Goal: Task Accomplishment & Management: Use online tool/utility

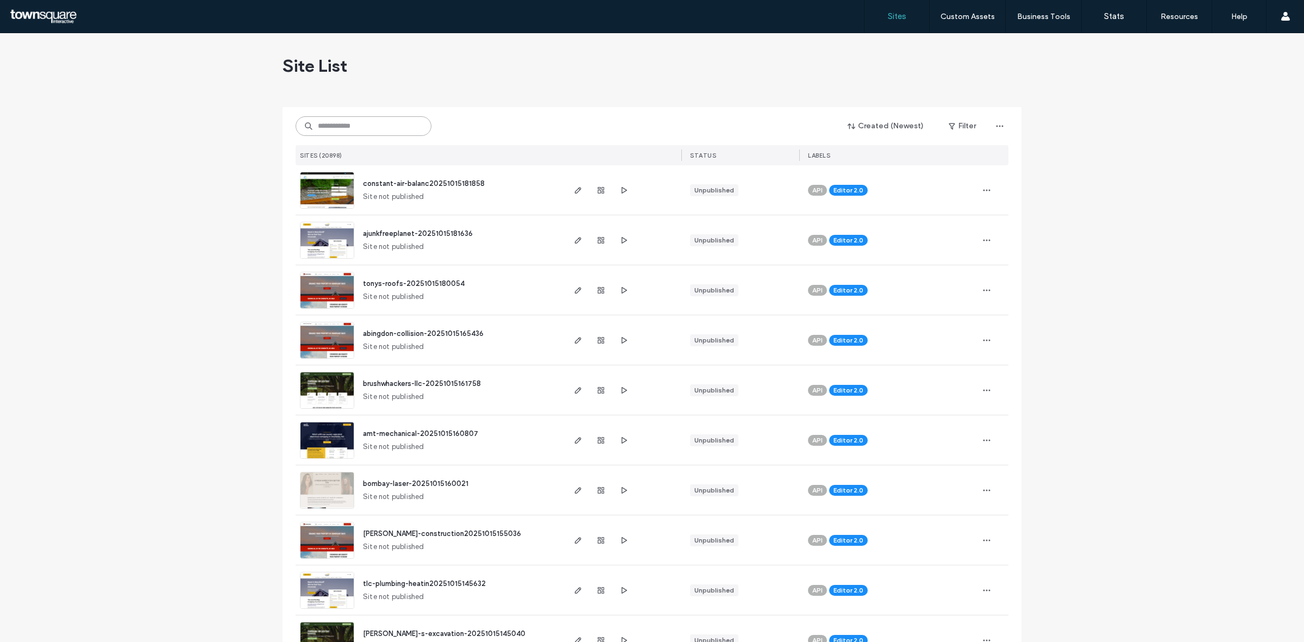
click at [394, 132] on input at bounding box center [363, 126] width 136 height 20
paste input "**********"
type input "**********"
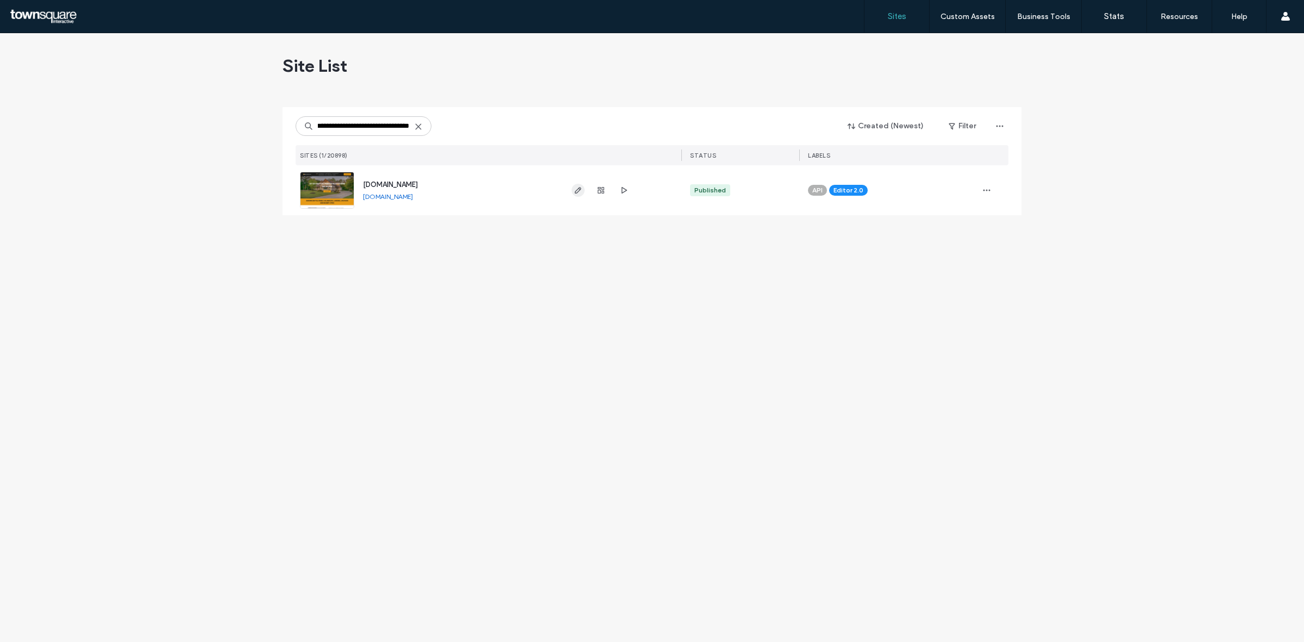
scroll to position [0, 0]
click at [581, 187] on icon "button" at bounding box center [578, 190] width 9 height 9
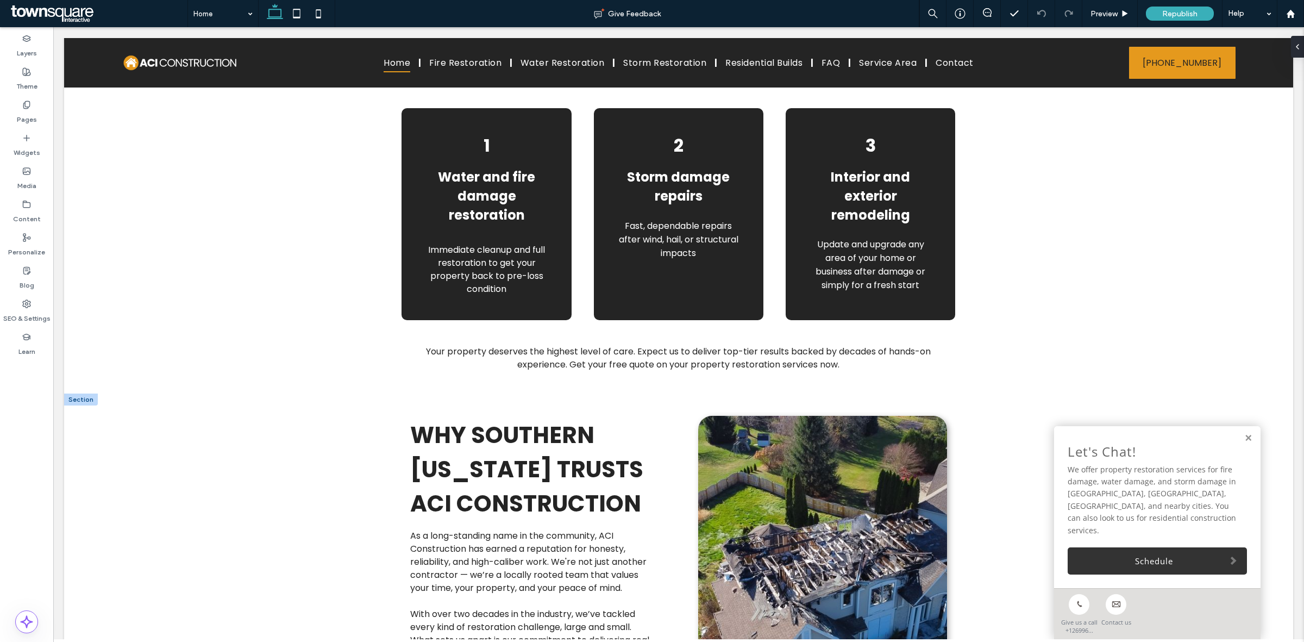
scroll to position [1686, 0]
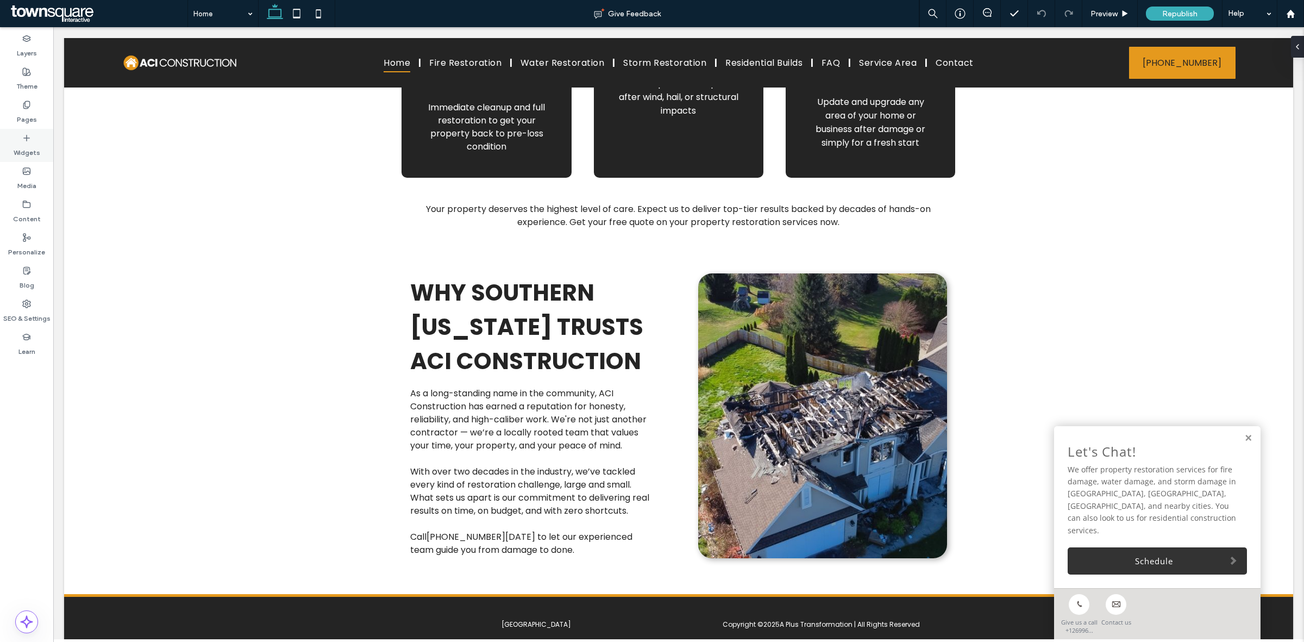
click at [30, 156] on label "Widgets" at bounding box center [27, 149] width 27 height 15
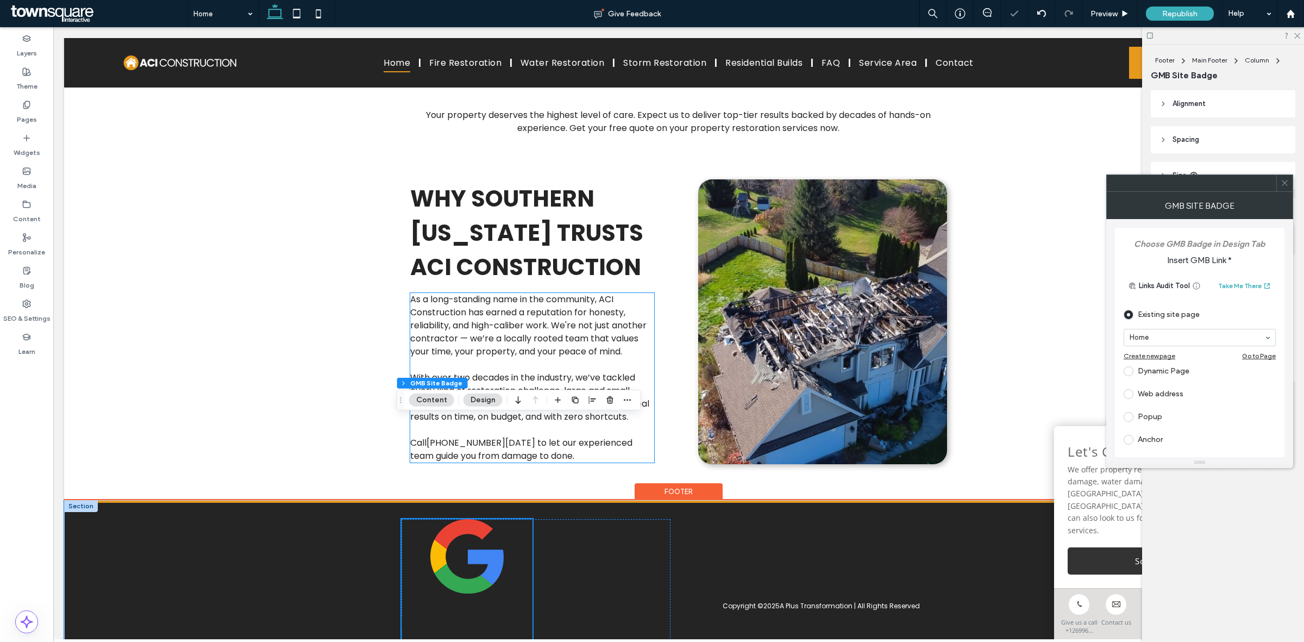
scroll to position [1847, 0]
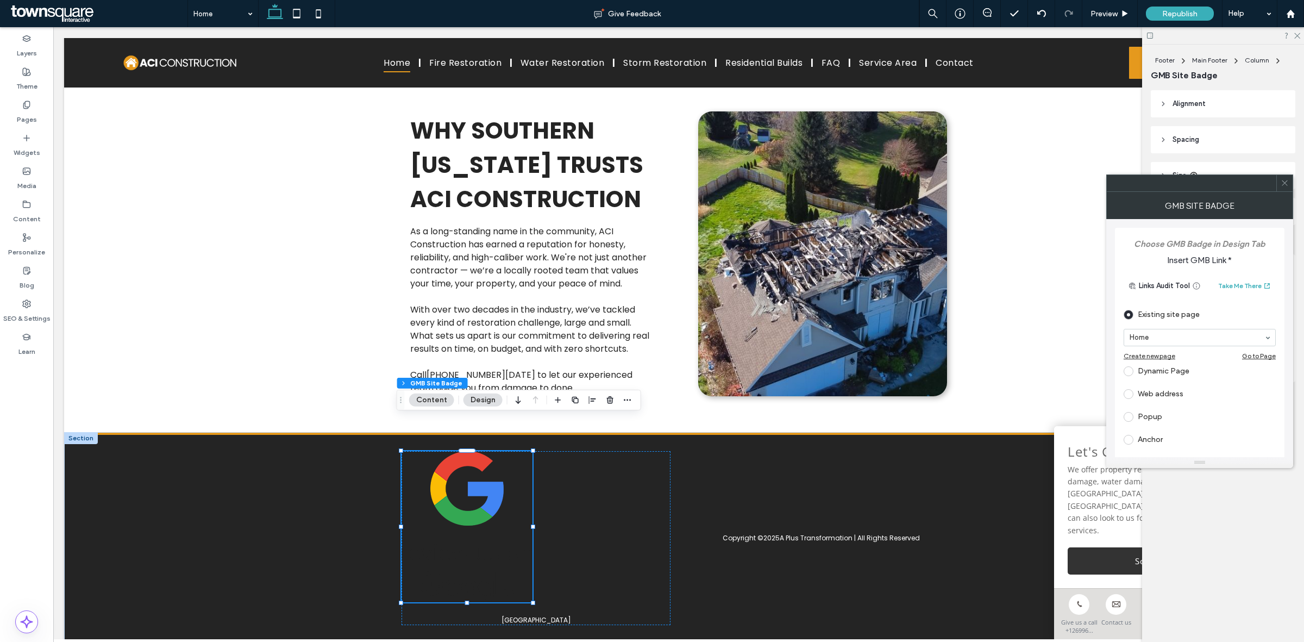
click at [1160, 311] on div "Existing site page" at bounding box center [1199, 314] width 152 height 17
click at [1168, 387] on div "Web address" at bounding box center [1199, 393] width 152 height 17
click at [1193, 376] on input "url" at bounding box center [1196, 381] width 146 height 14
paste input "**********"
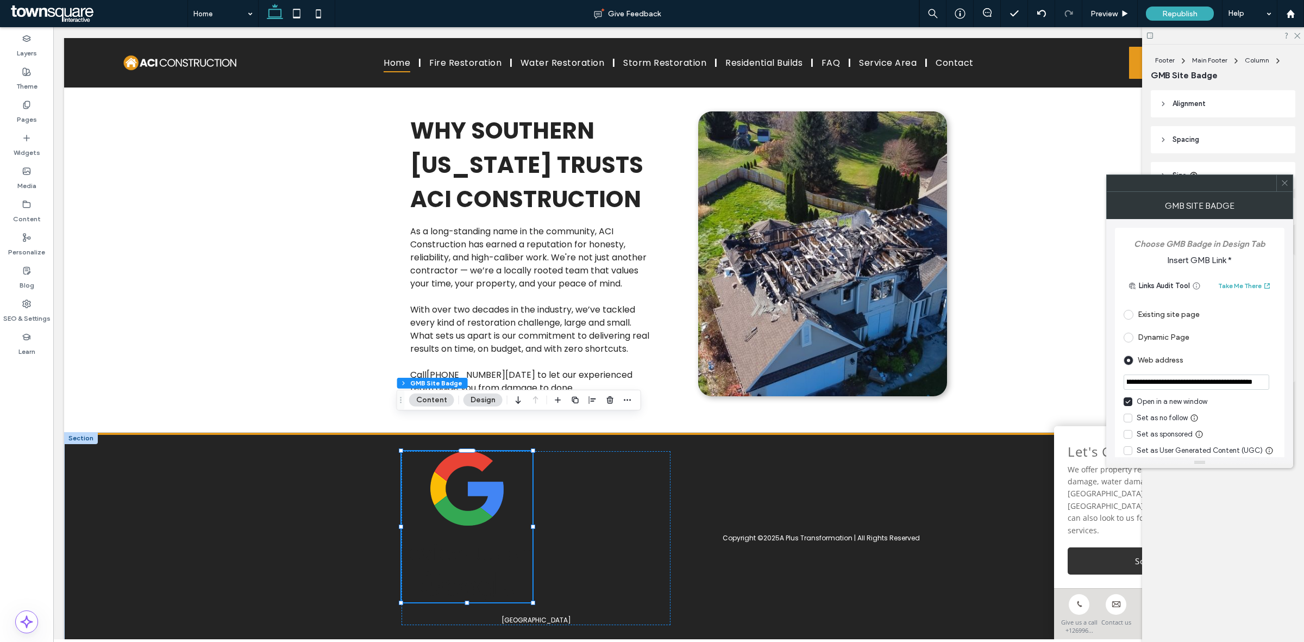
type input "**********"
click at [476, 400] on button "Design" at bounding box center [482, 399] width 39 height 13
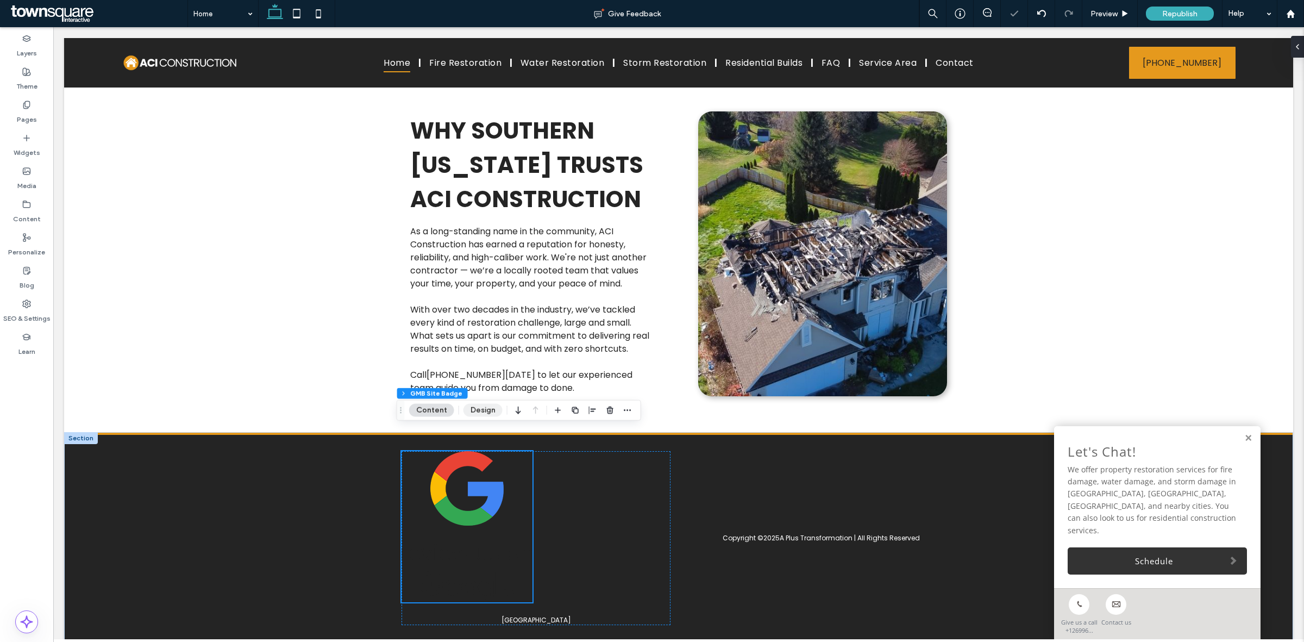
scroll to position [1837, 0]
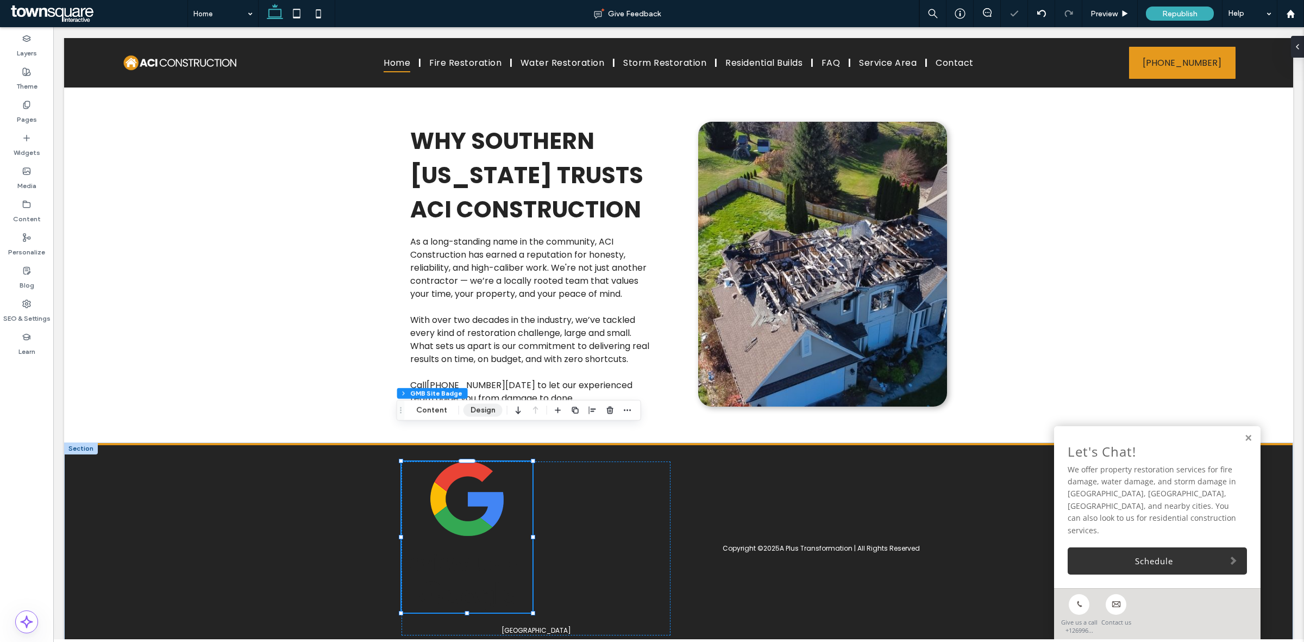
click at [475, 409] on button "Design" at bounding box center [482, 410] width 39 height 13
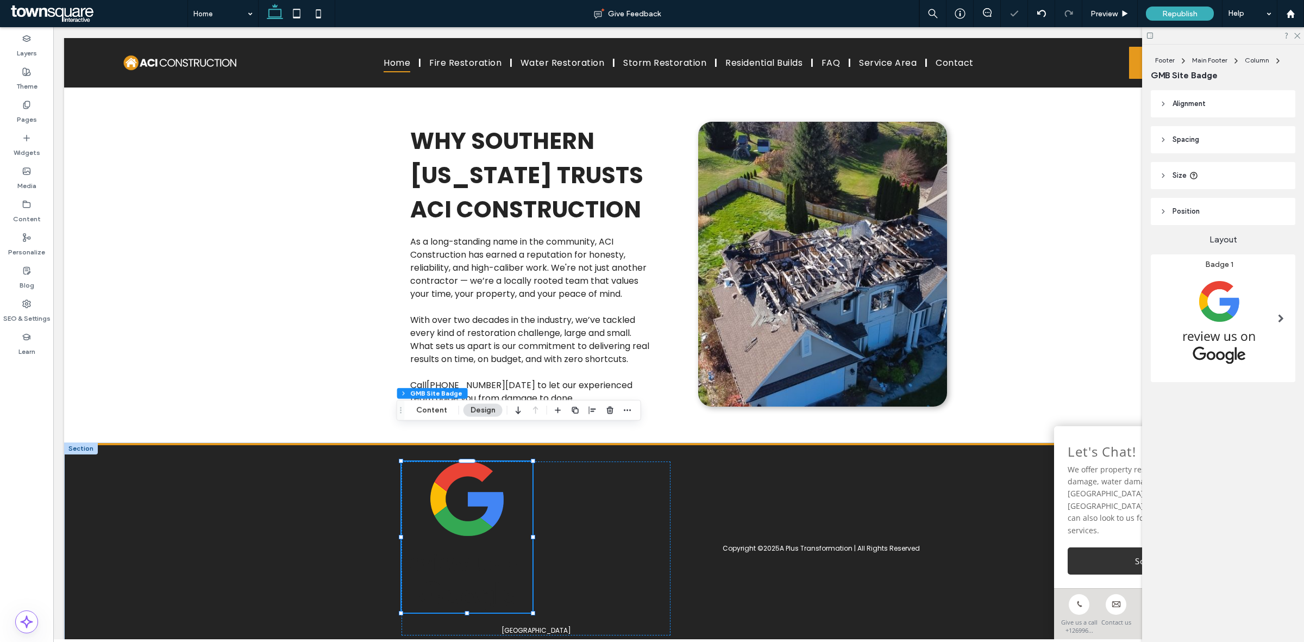
click at [1176, 318] on img at bounding box center [1218, 321] width 119 height 105
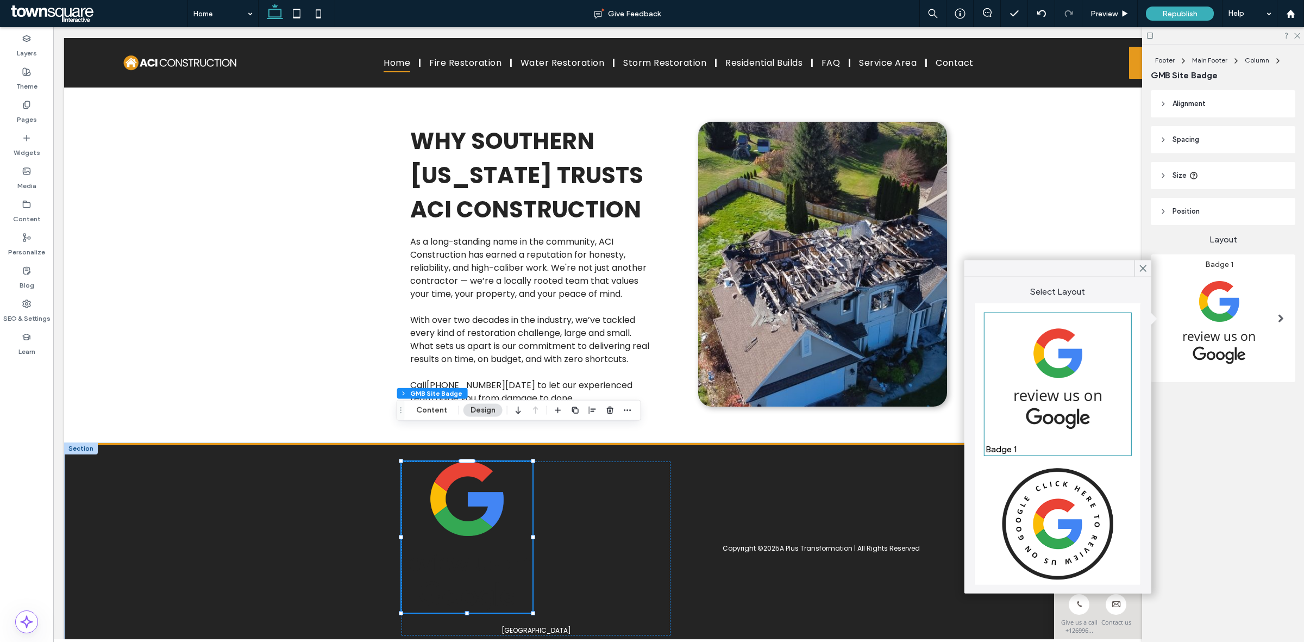
click at [1092, 485] on img at bounding box center [1057, 524] width 144 height 128
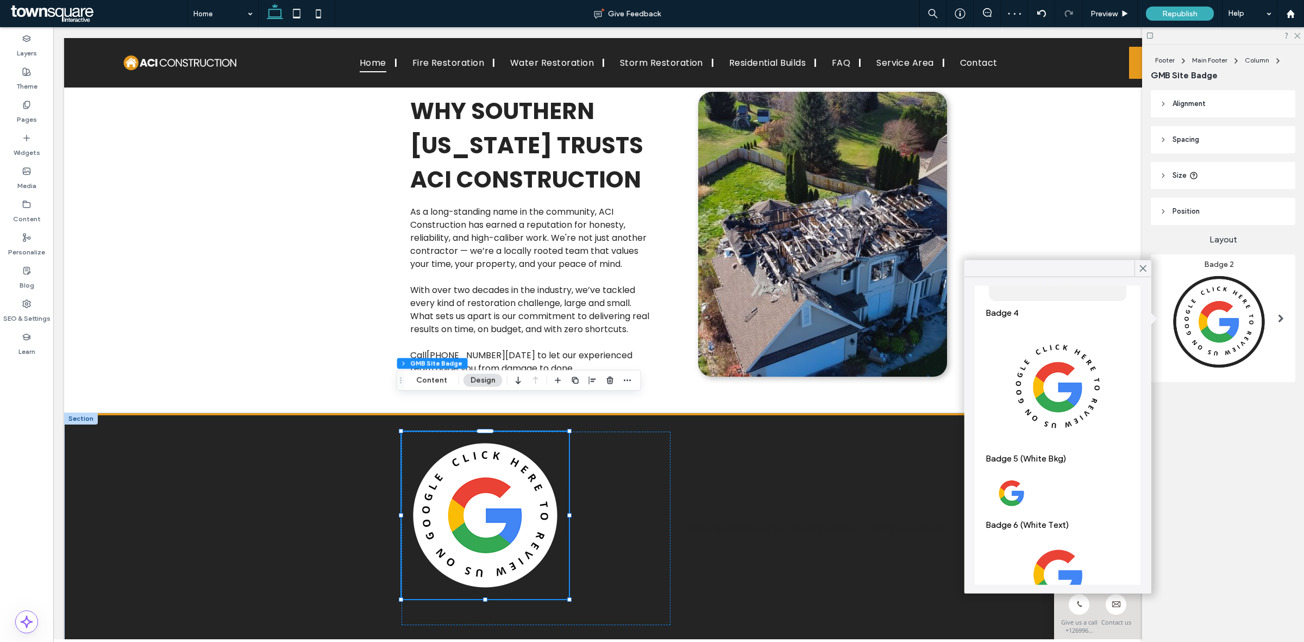
scroll to position [571, 0]
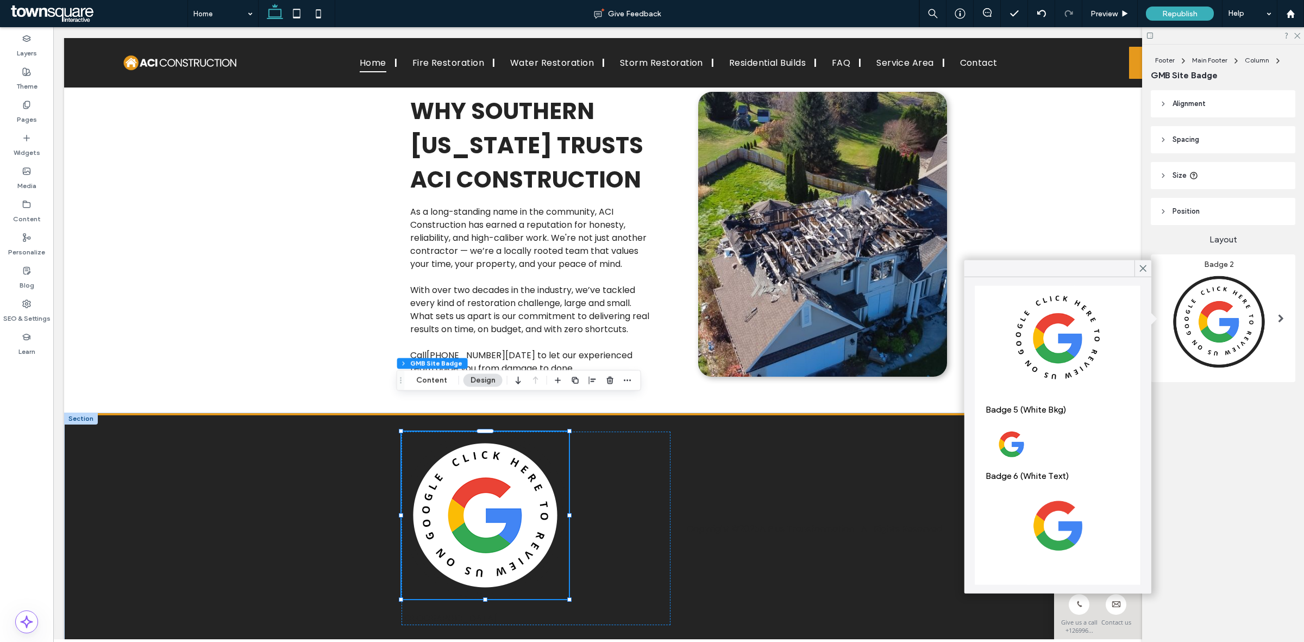
click at [1033, 420] on img at bounding box center [1057, 444] width 144 height 48
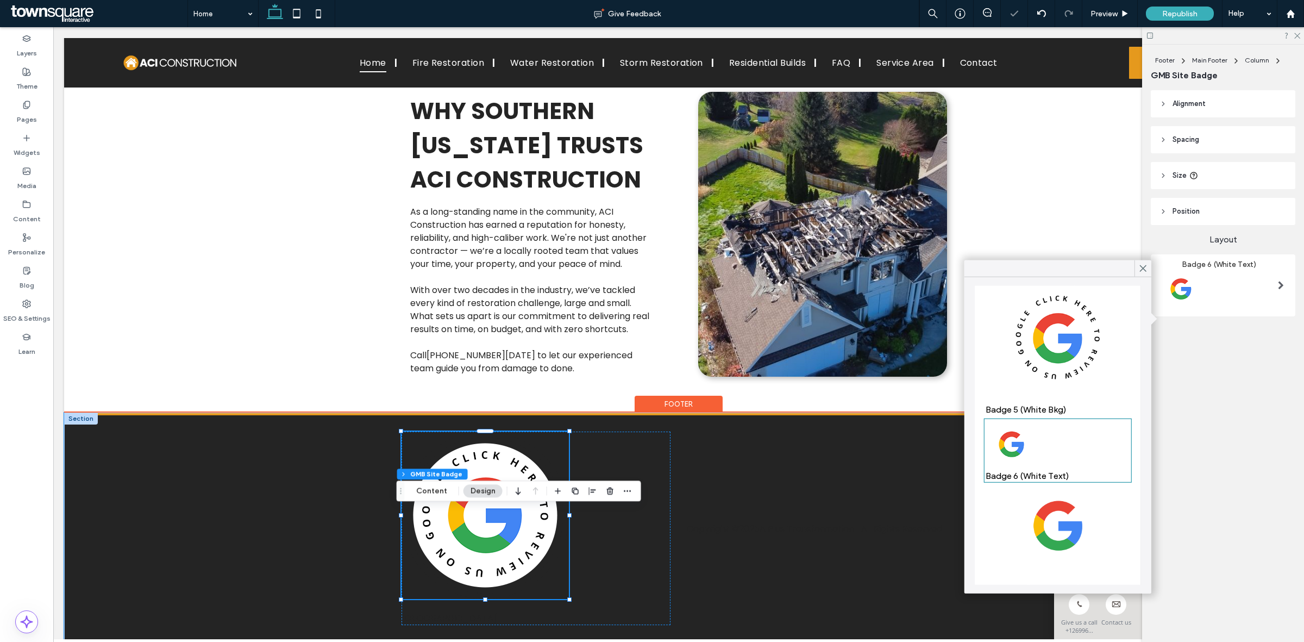
scroll to position [1756, 0]
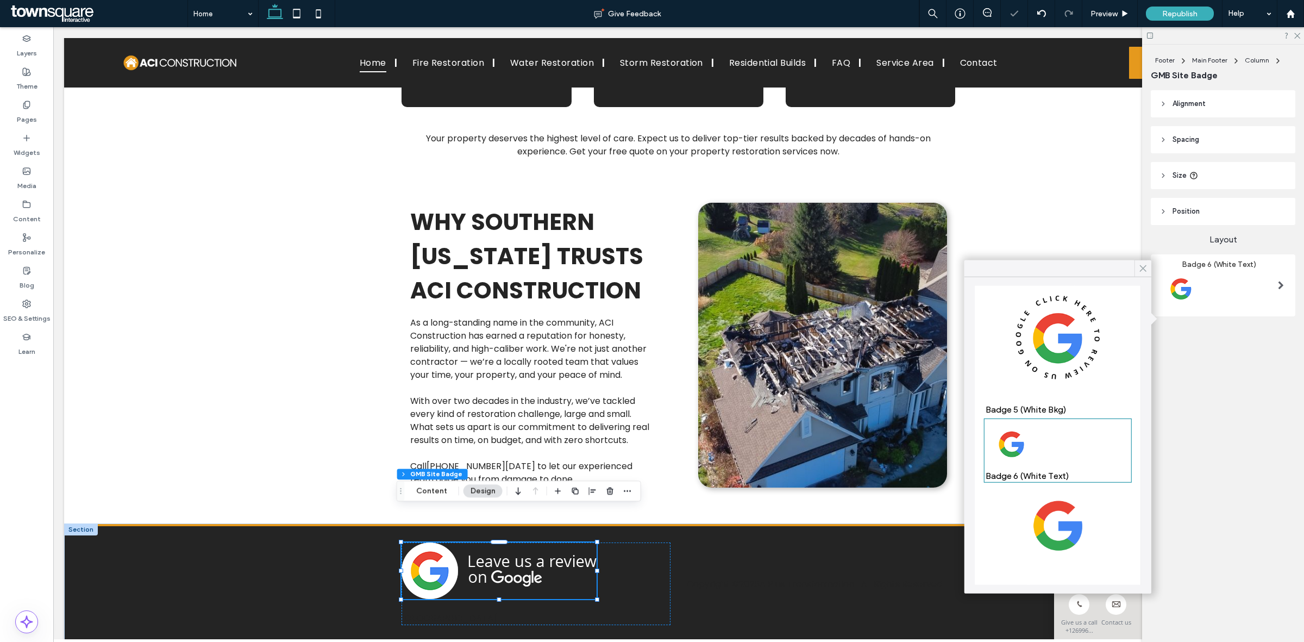
click at [1142, 270] on icon at bounding box center [1143, 268] width 10 height 10
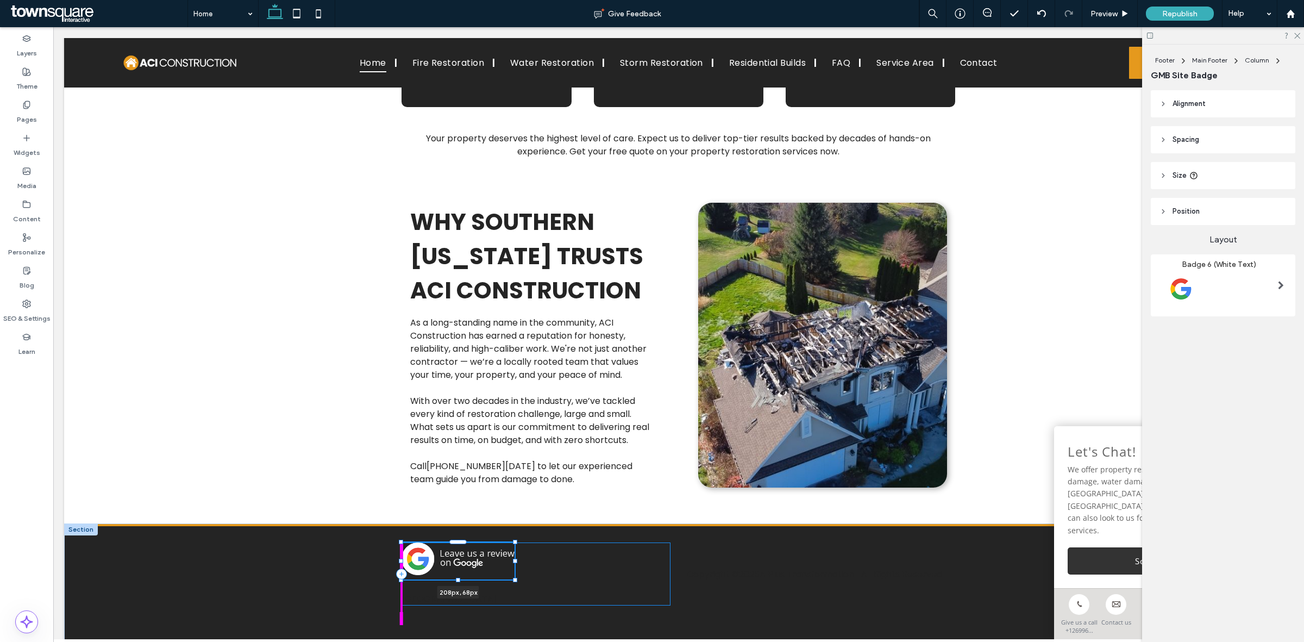
drag, startPoint x: 591, startPoint y: 565, endPoint x: 509, endPoint y: 556, distance: 82.6
click at [509, 556] on div "Copyright © 2025 A Plus Transformation | All Rights Reserved 208px , 68px Battl…" at bounding box center [679, 583] width 652 height 115
type input "***"
type input "**"
type input "***"
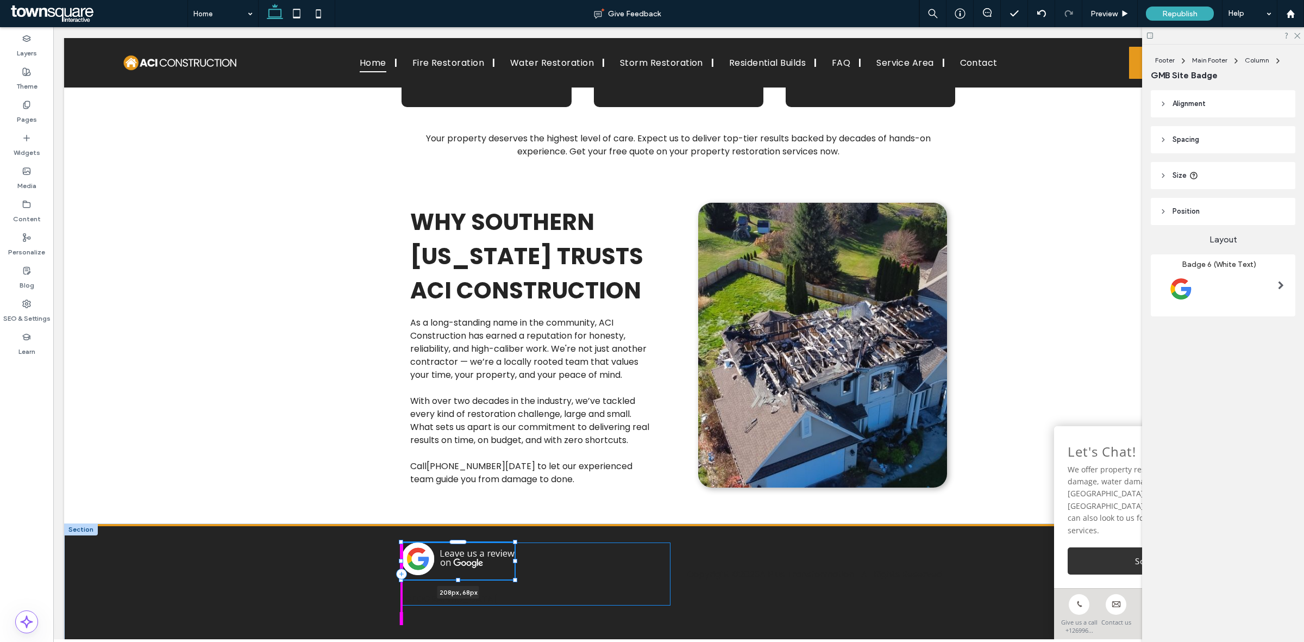
type input "**"
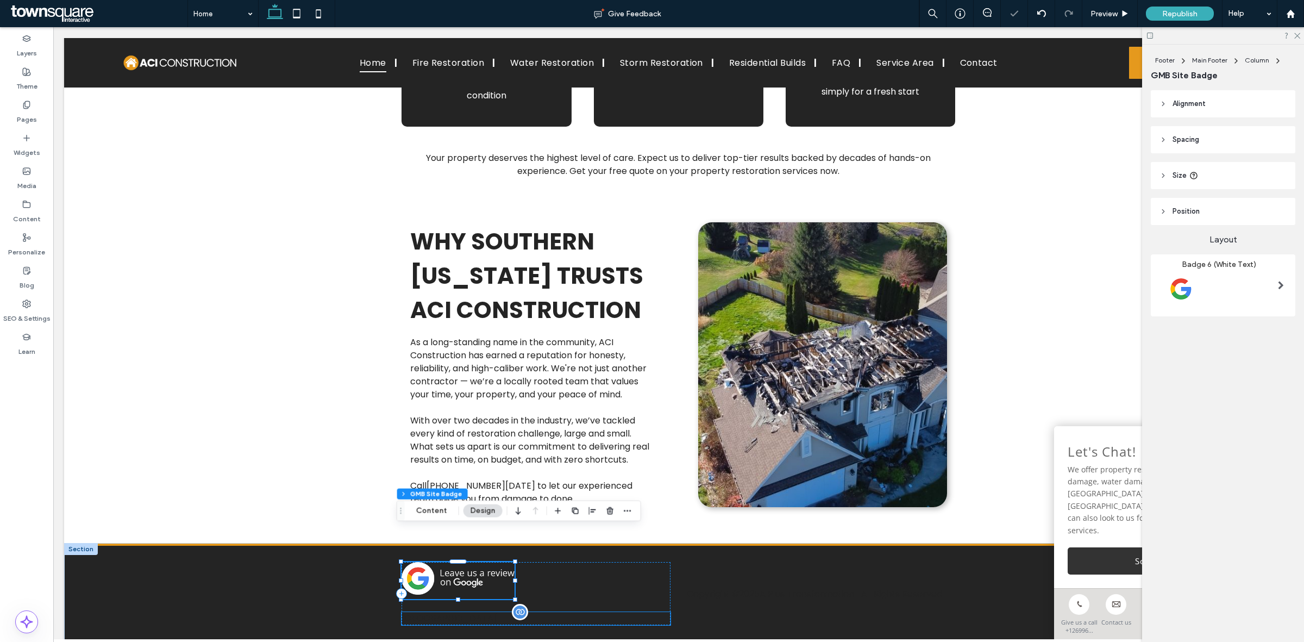
click at [461, 612] on p "Battle Creek, MI 49014" at bounding box center [535, 618] width 268 height 13
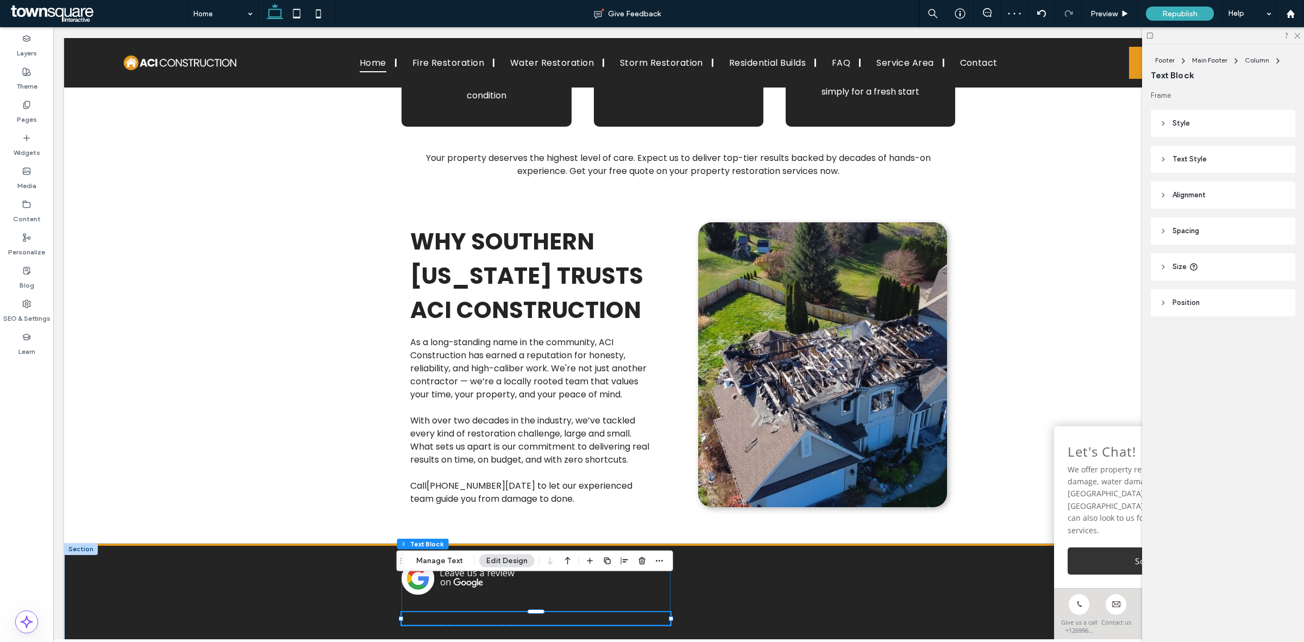
click at [1189, 158] on span "Text Style" at bounding box center [1189, 159] width 34 height 11
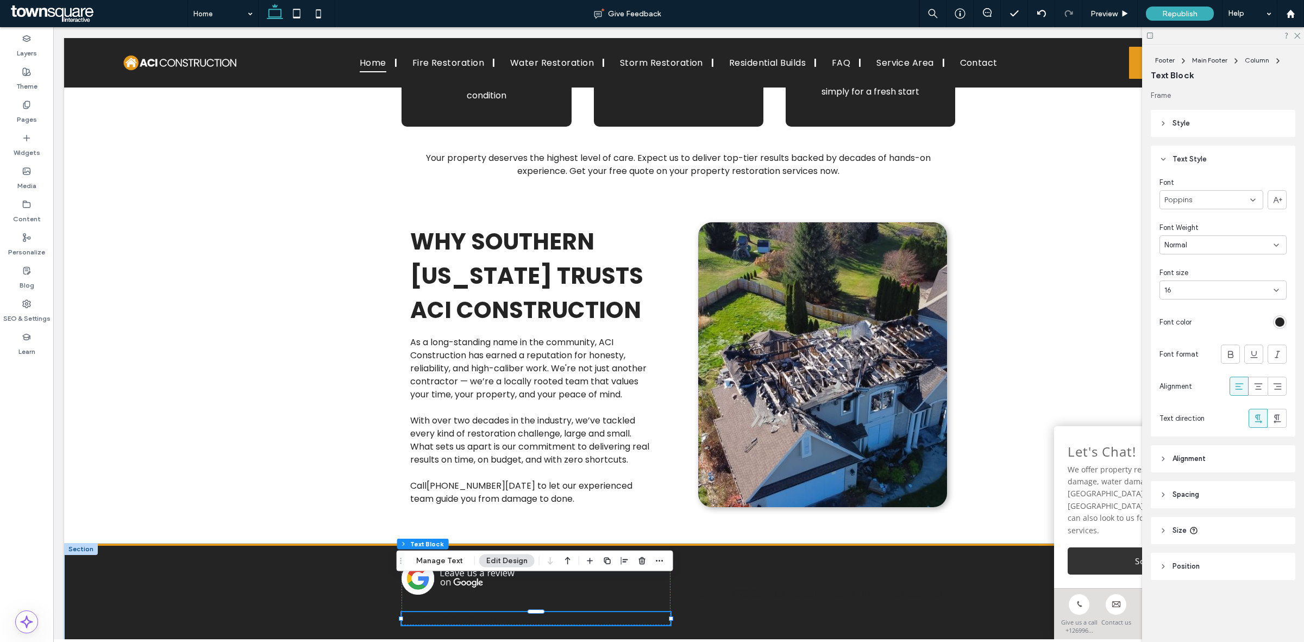
click at [1285, 320] on div "rgb(36, 36, 36)" at bounding box center [1280, 322] width 14 height 14
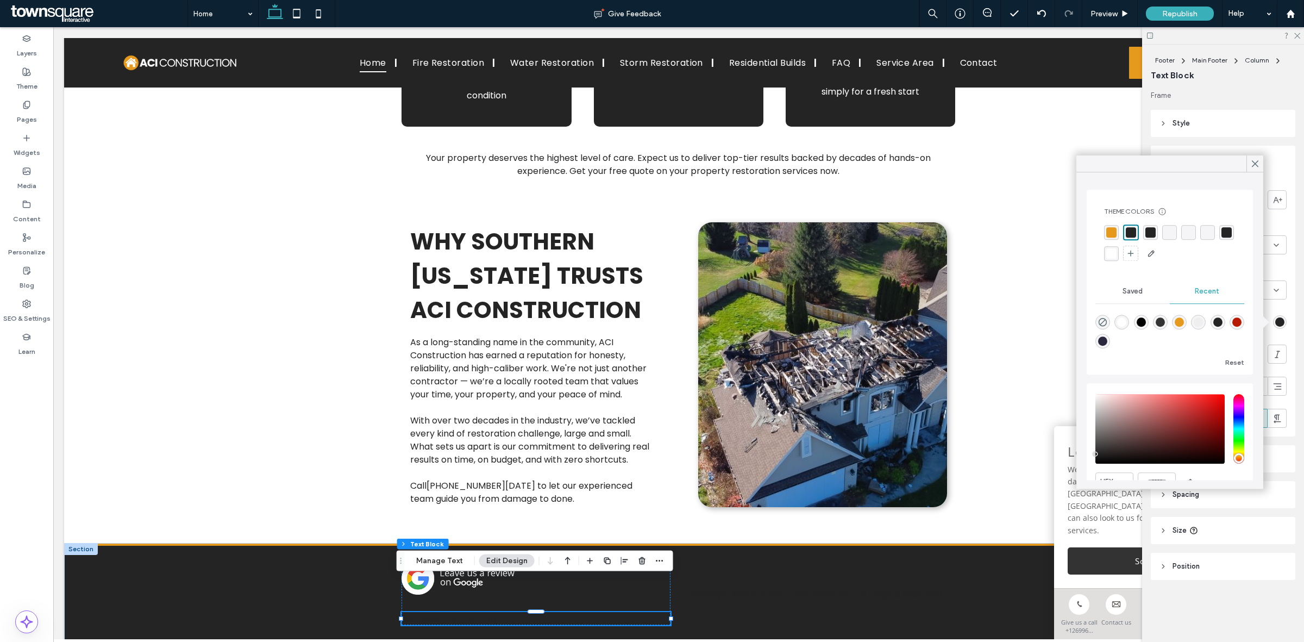
drag, startPoint x: 1128, startPoint y: 253, endPoint x: 1134, endPoint y: 253, distance: 6.0
click at [1116, 253] on div "rgba(255, 255, 255, 1)" at bounding box center [1111, 253] width 10 height 10
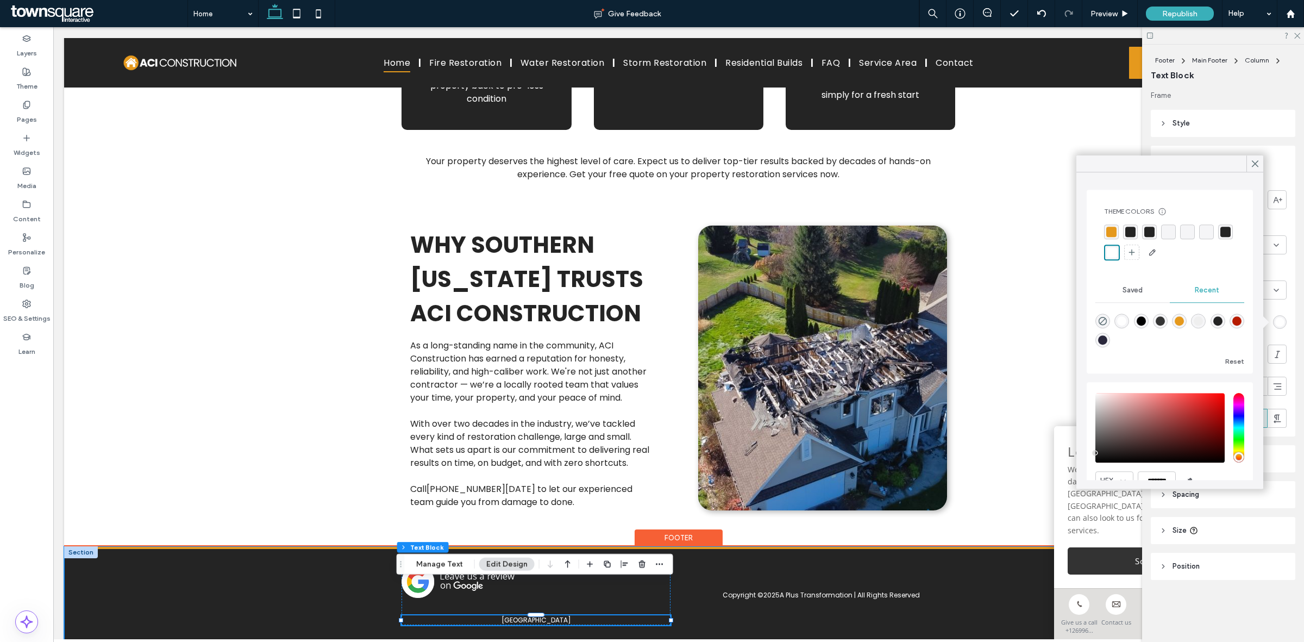
click at [259, 554] on div "Copyright © 2025 A Plus Transformation | All Rights Reserved Battle Creek, MI 4…" at bounding box center [678, 603] width 1229 height 114
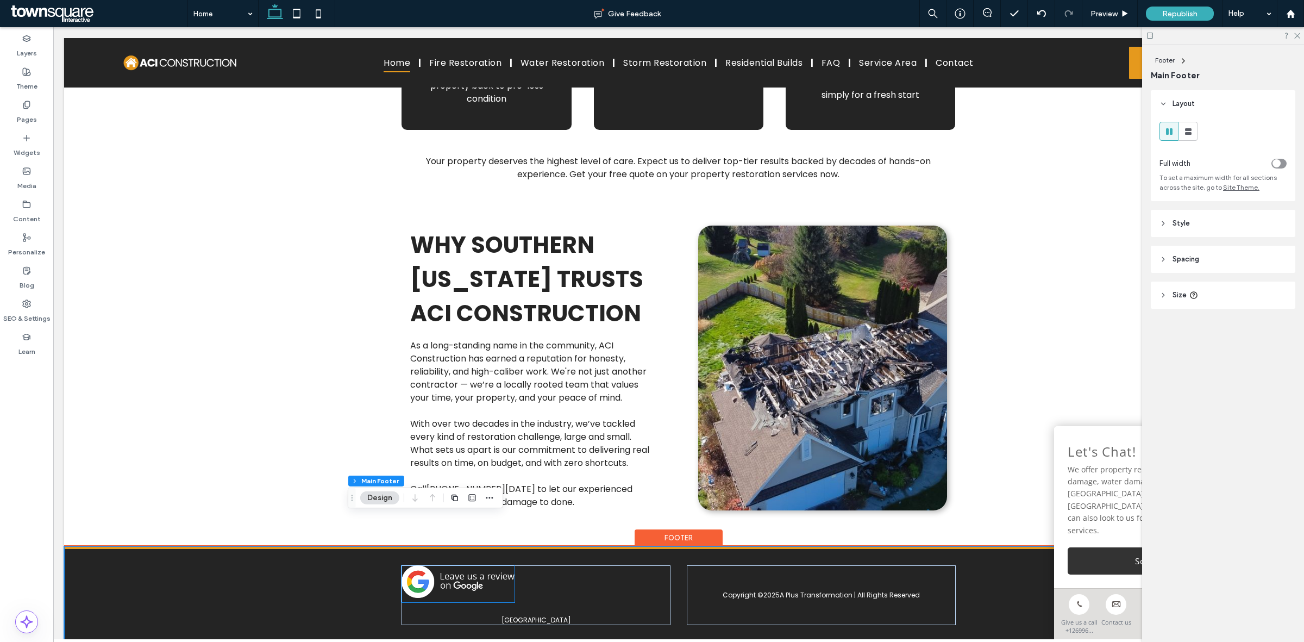
click at [476, 565] on img at bounding box center [457, 581] width 113 height 33
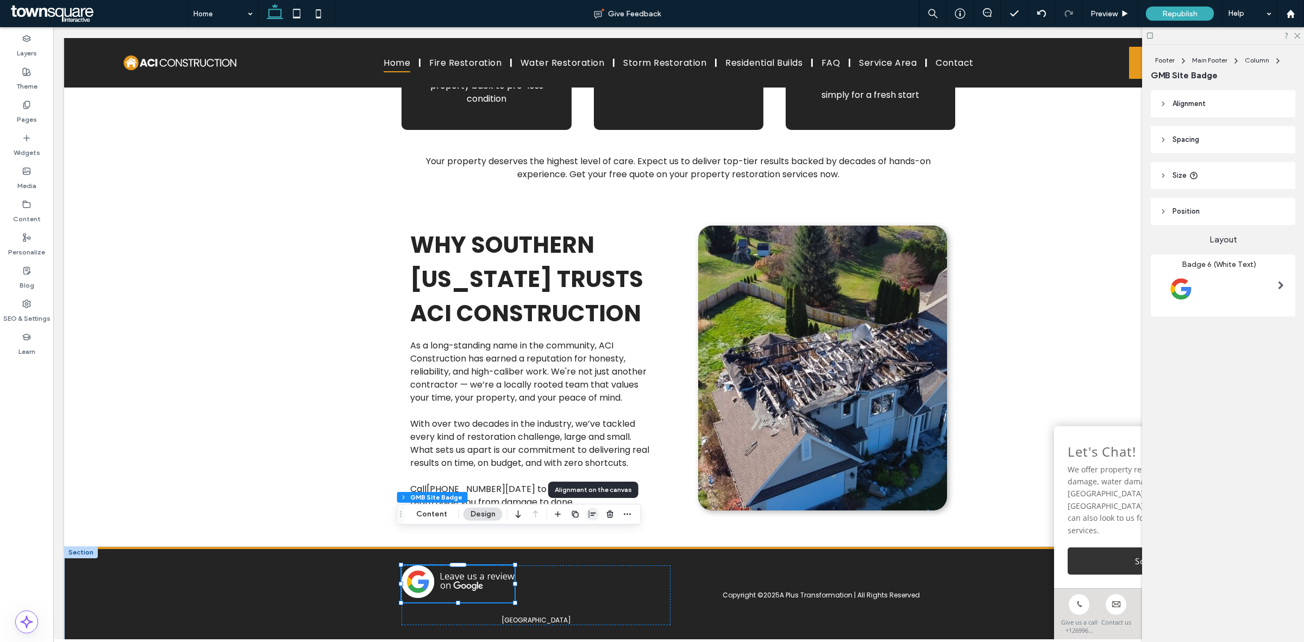
click at [592, 514] on use "button" at bounding box center [592, 514] width 7 height 8
drag, startPoint x: 581, startPoint y: 534, endPoint x: 553, endPoint y: 535, distance: 28.3
click at [582, 535] on icon "center" at bounding box center [581, 535] width 9 height 9
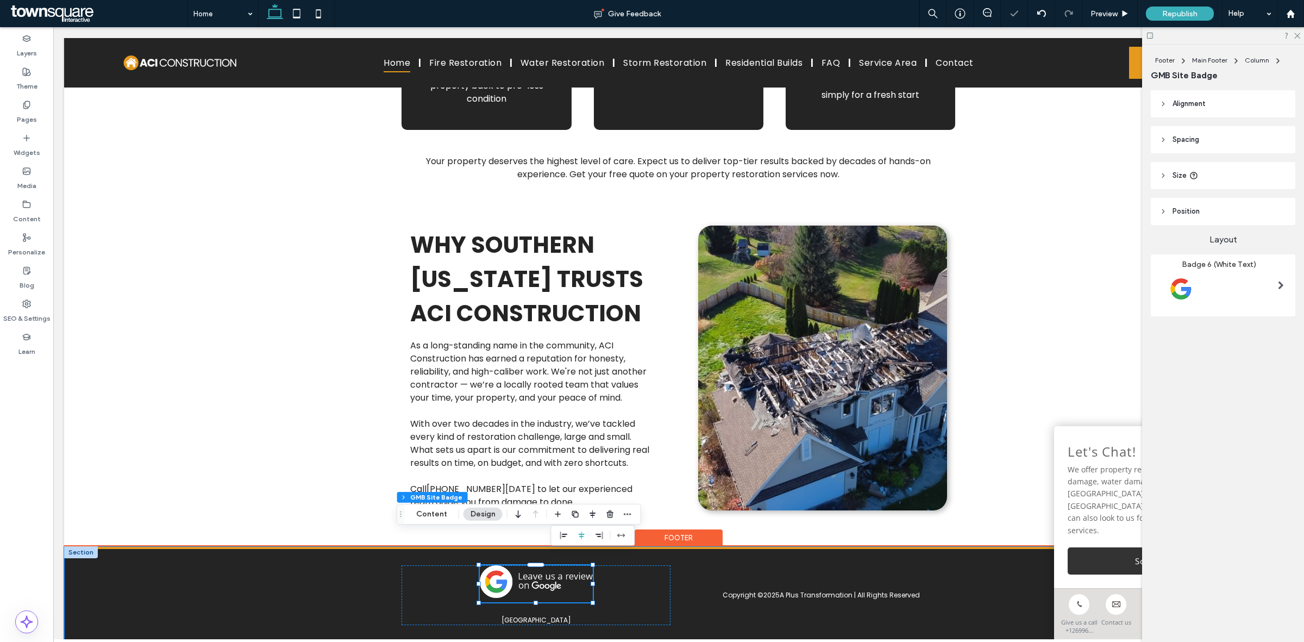
click at [355, 561] on div "Copyright © 2025 A Plus Transformation | All Rights Reserved Battle Creek, MI 4…" at bounding box center [679, 604] width 652 height 111
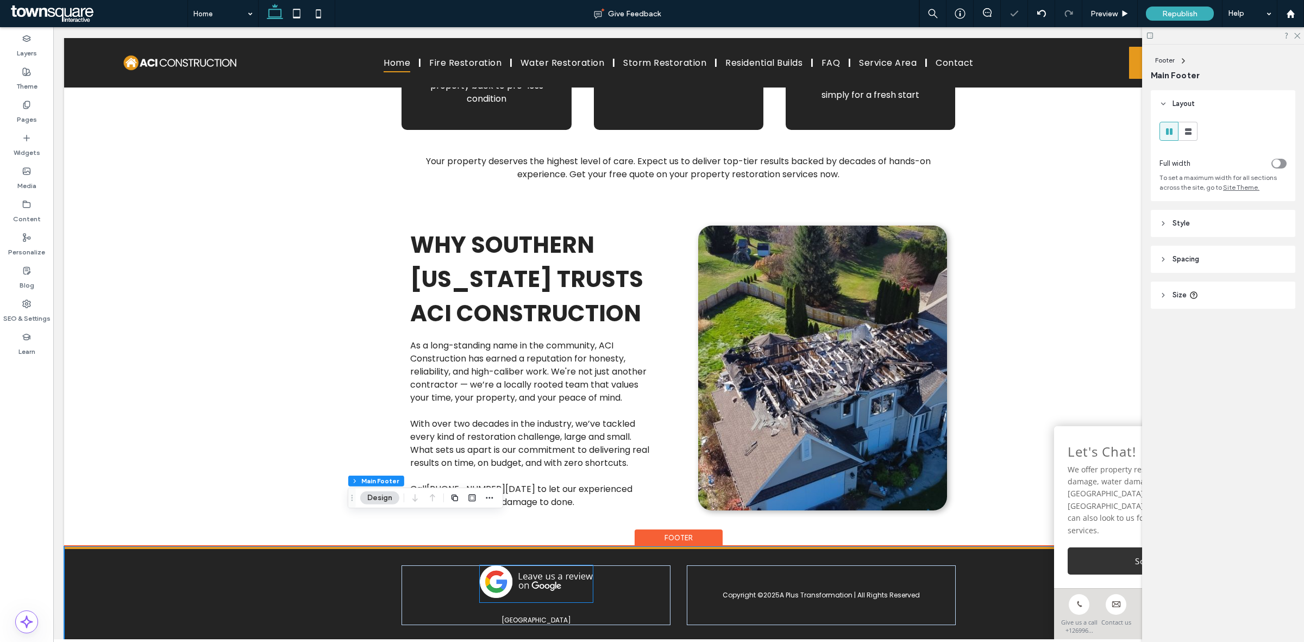
click at [530, 565] on img at bounding box center [536, 581] width 113 height 33
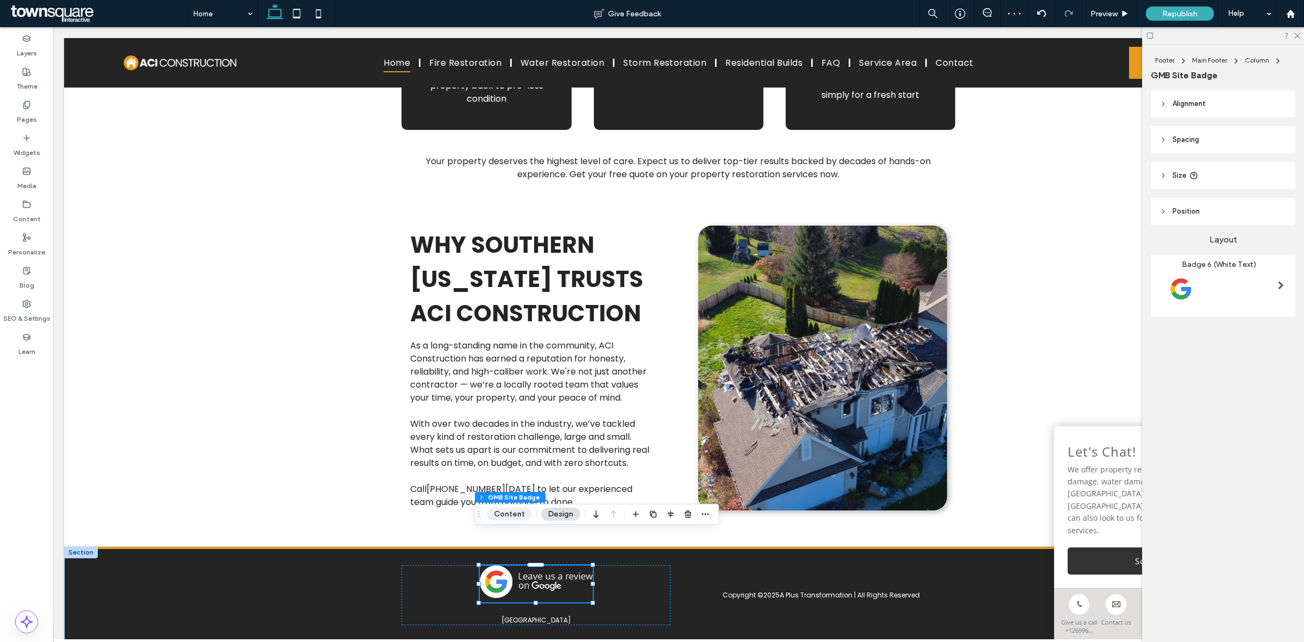
click at [506, 519] on button "Content" at bounding box center [509, 513] width 45 height 13
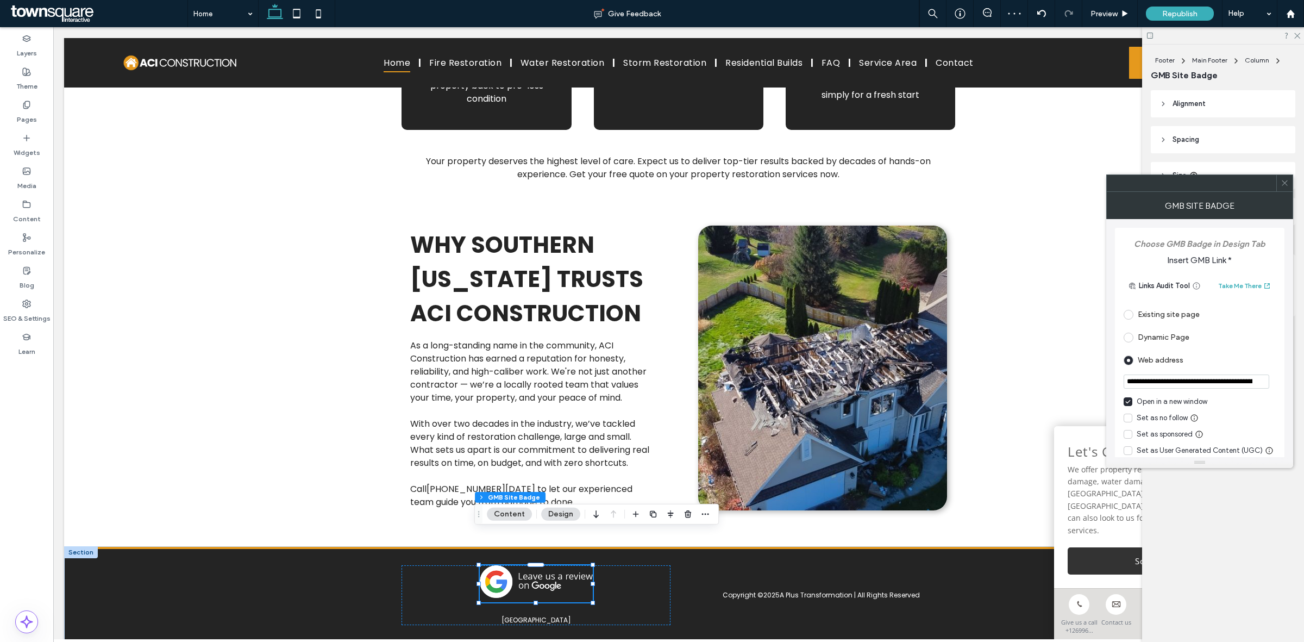
click at [1285, 177] on span at bounding box center [1284, 183] width 8 height 16
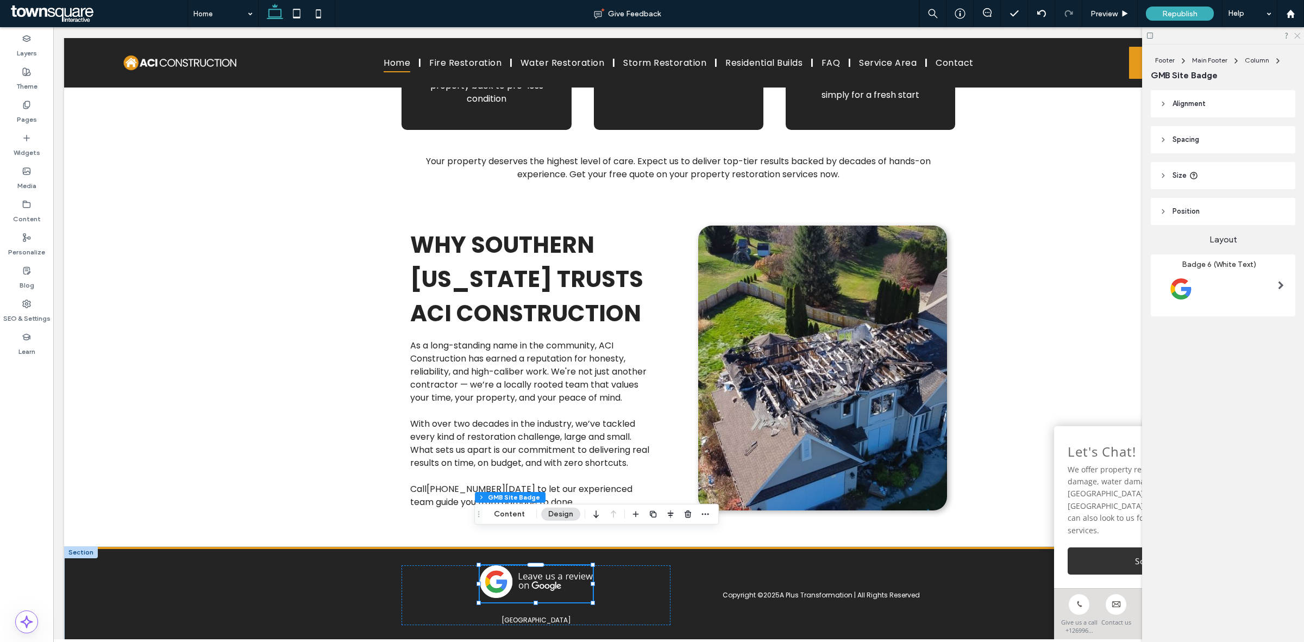
click at [1296, 34] on use at bounding box center [1297, 36] width 6 height 6
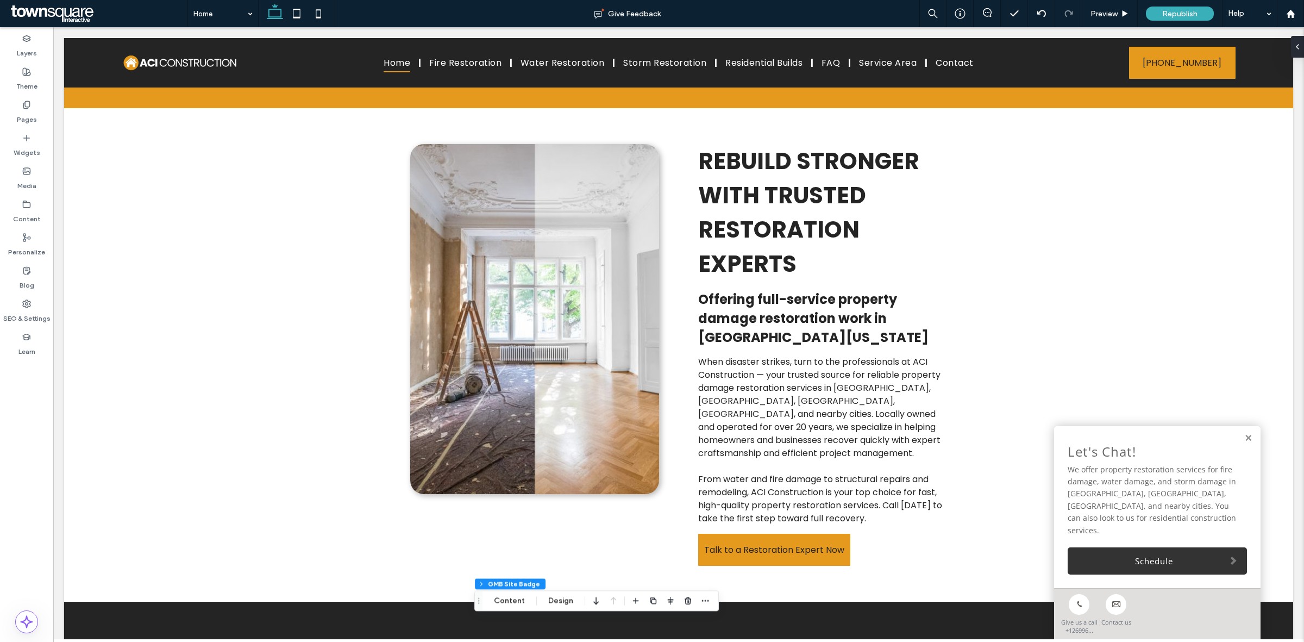
scroll to position [229, 0]
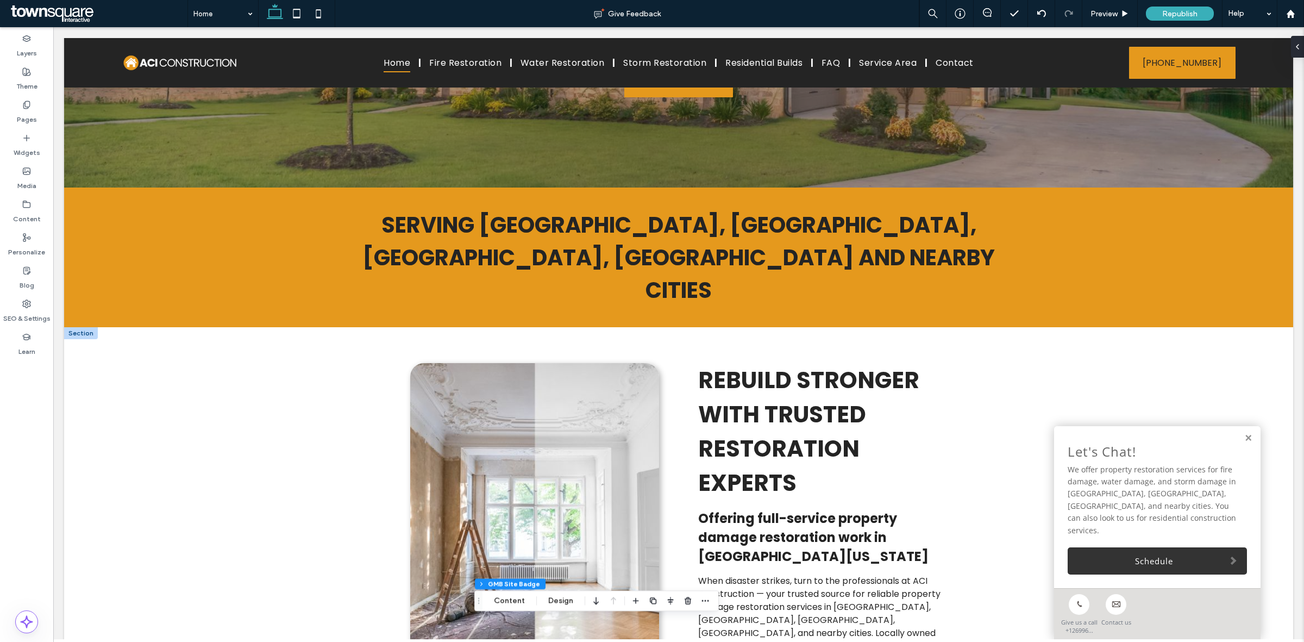
drag, startPoint x: 1239, startPoint y: 447, endPoint x: 1097, endPoint y: 294, distance: 208.7
click at [1244, 443] on link at bounding box center [1248, 437] width 8 height 9
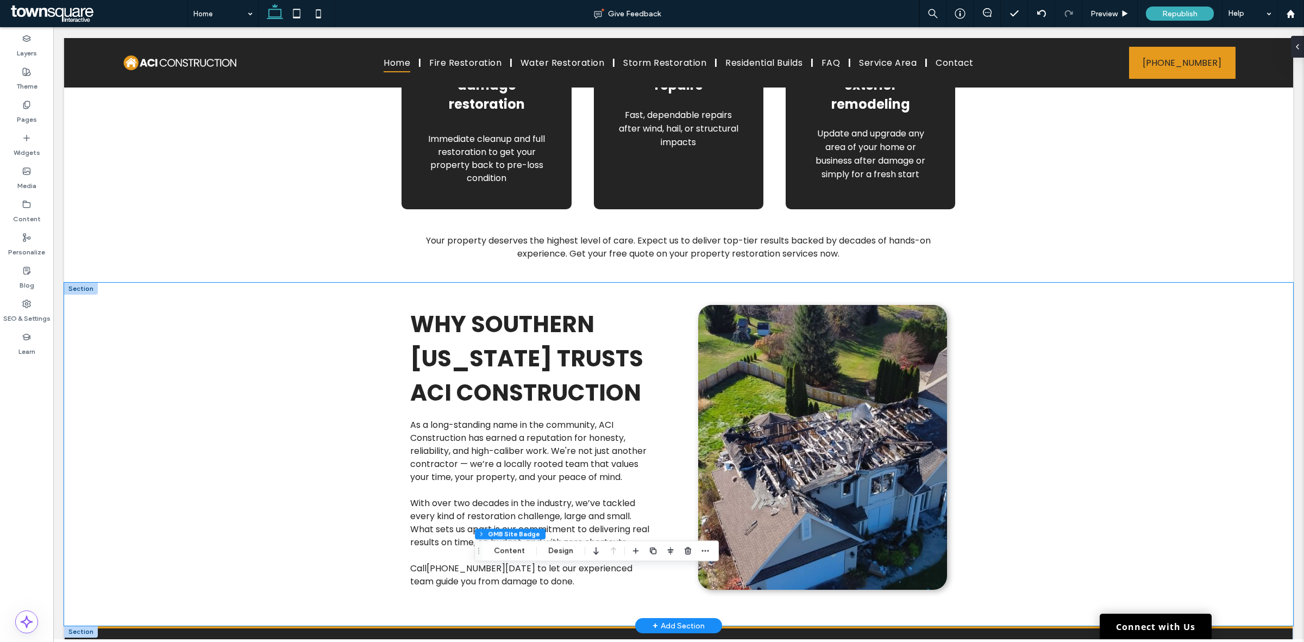
scroll to position [1723, 0]
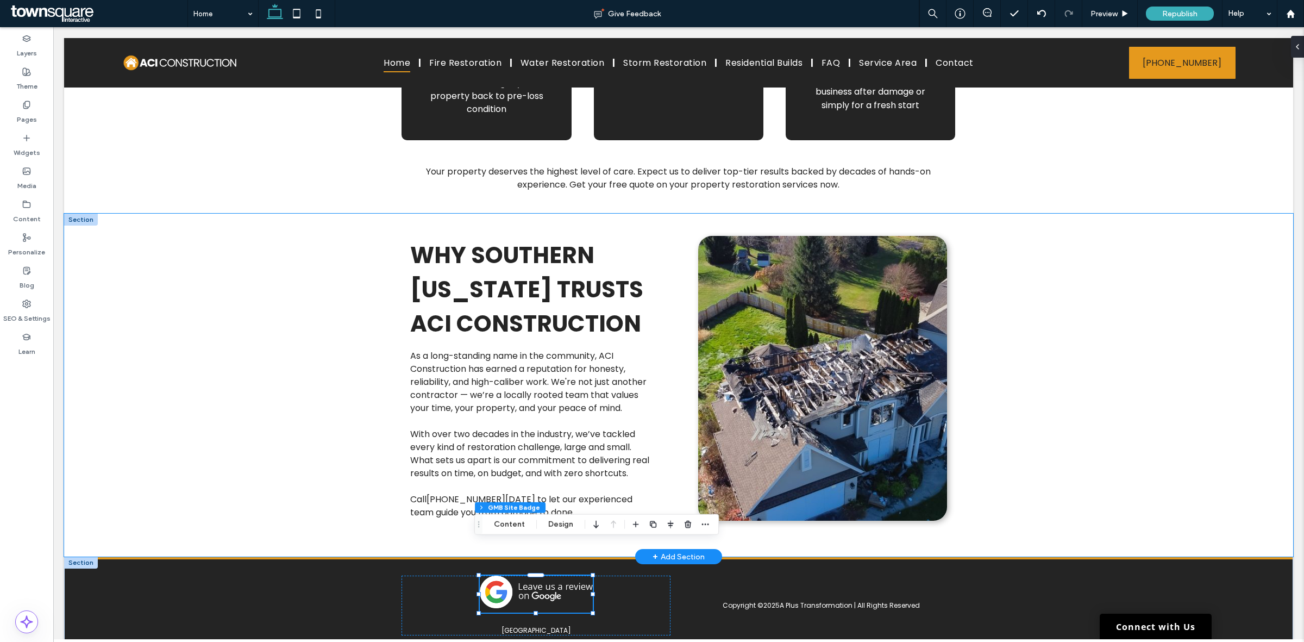
click at [1177, 330] on div "Why Southern Michigan trusts ACI Construction As a long-standing name in the co…" at bounding box center [678, 384] width 1229 height 343
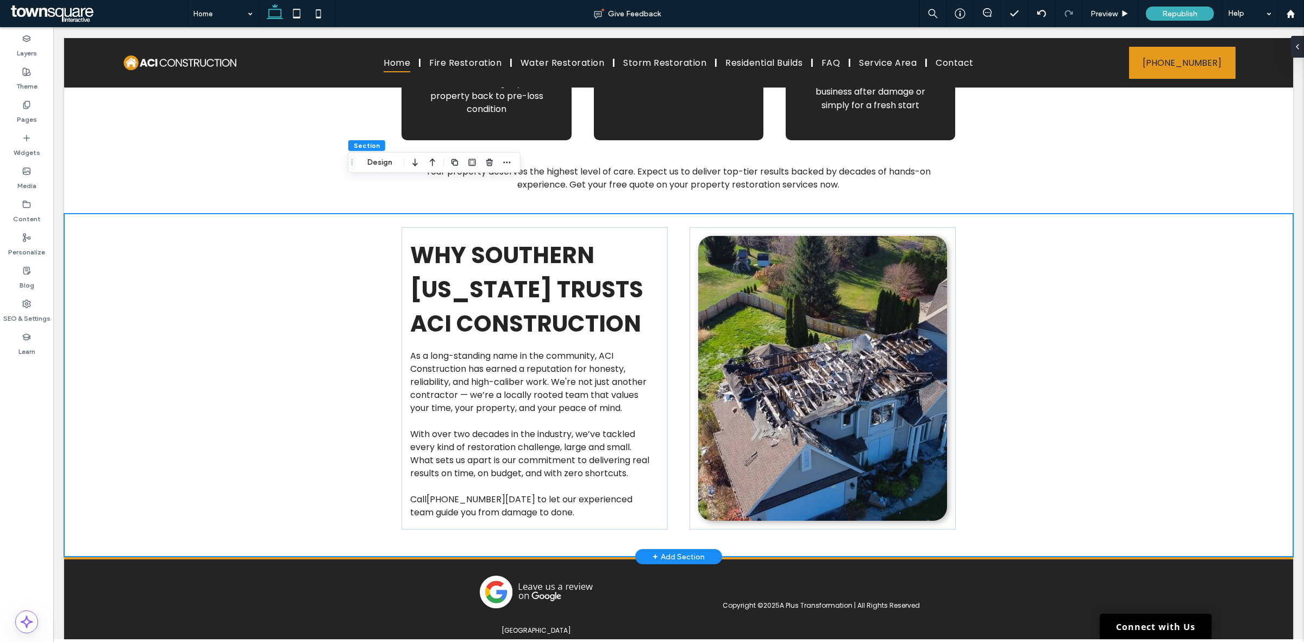
click at [687, 550] on div "+ Add Section" at bounding box center [678, 556] width 52 height 12
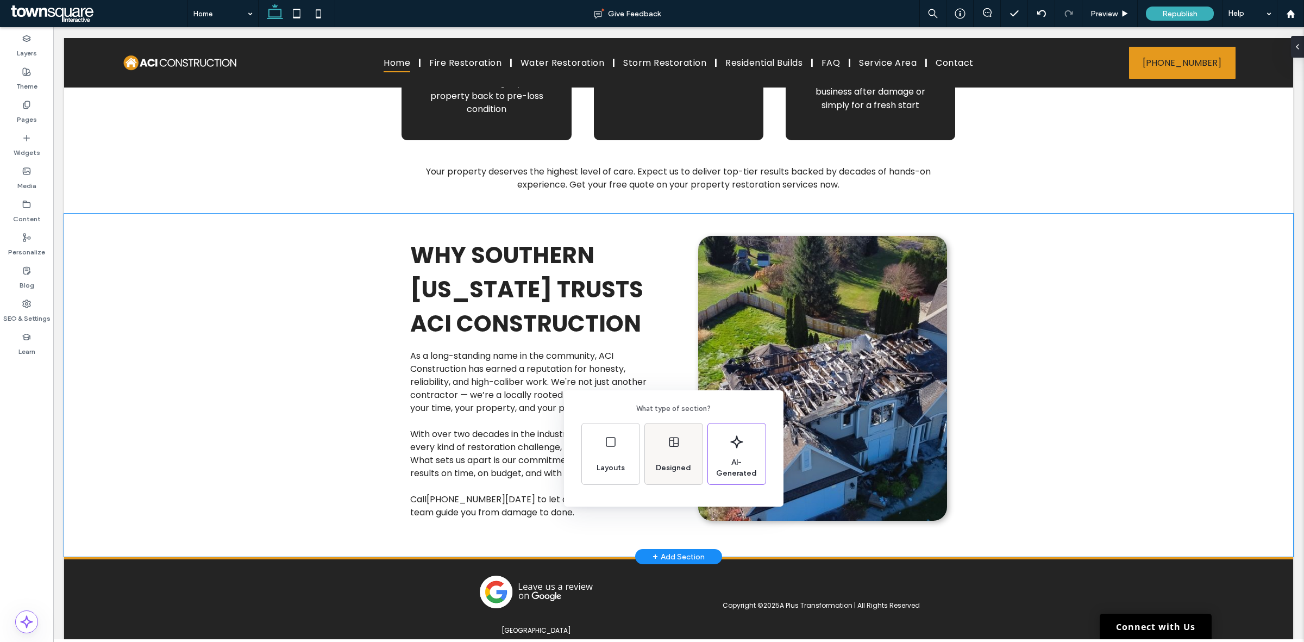
click at [659, 449] on div "Designed" at bounding box center [674, 453] width 58 height 61
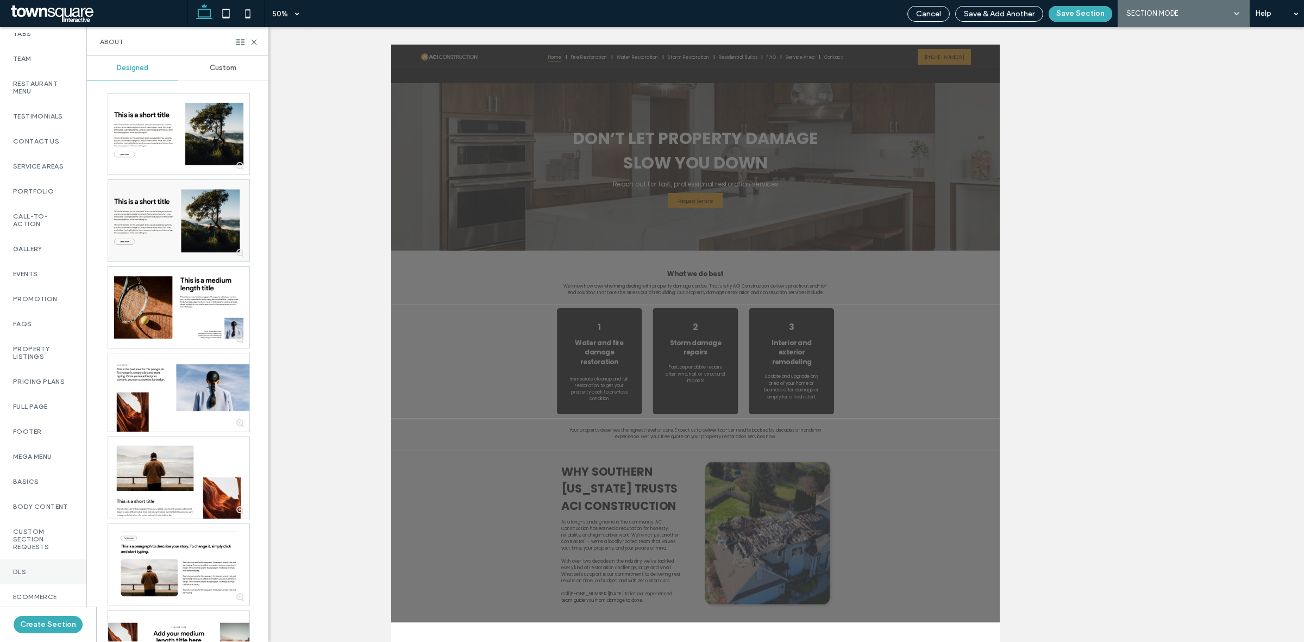
scroll to position [229, 0]
click at [19, 231] on div "Testimonials" at bounding box center [43, 230] width 86 height 25
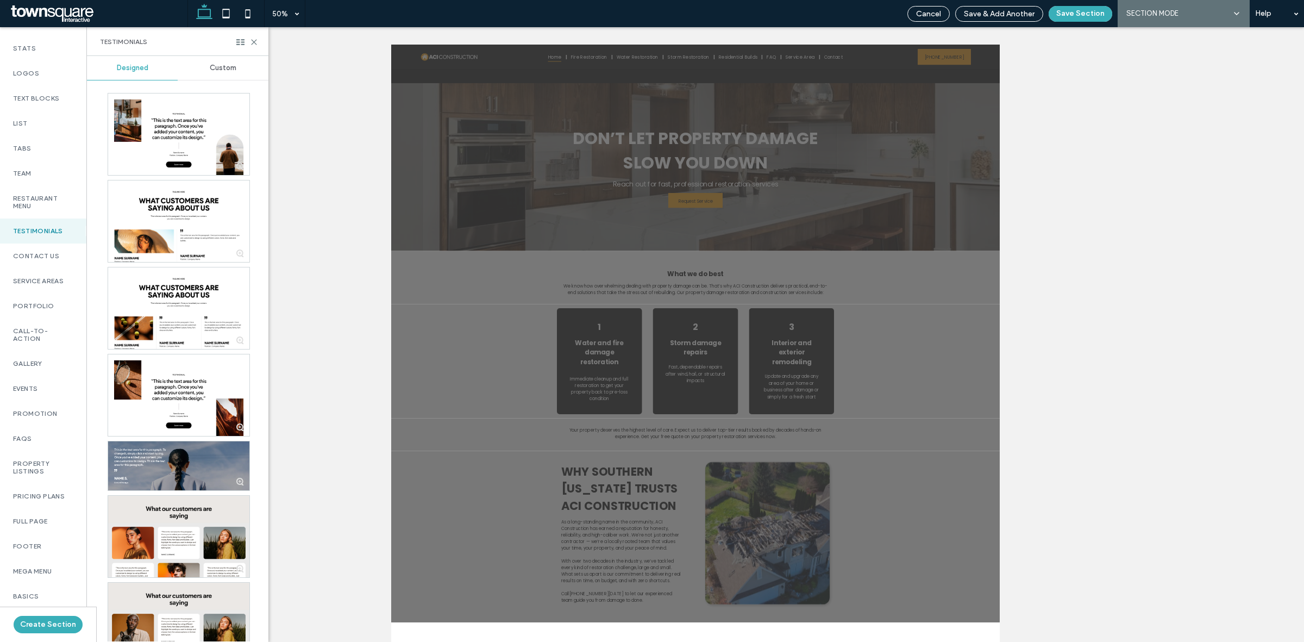
click at [237, 81] on div "Designed Custom" at bounding box center [177, 349] width 181 height 586
click at [231, 74] on div "Custom" at bounding box center [223, 68] width 91 height 24
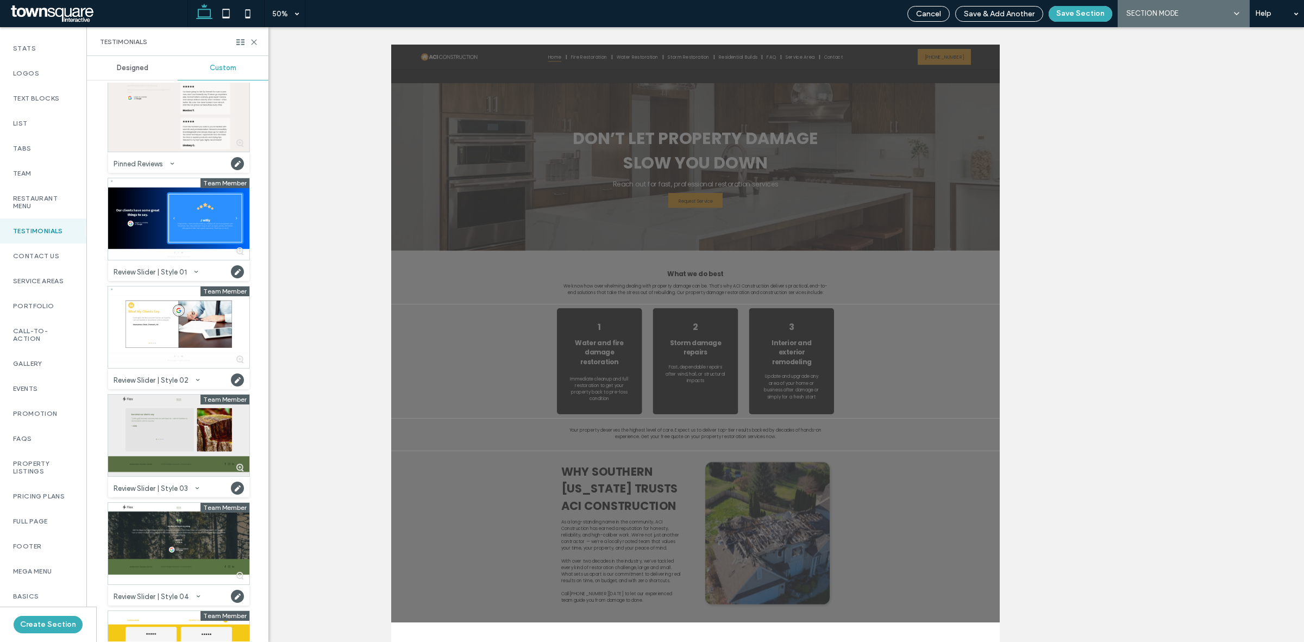
scroll to position [0, 0]
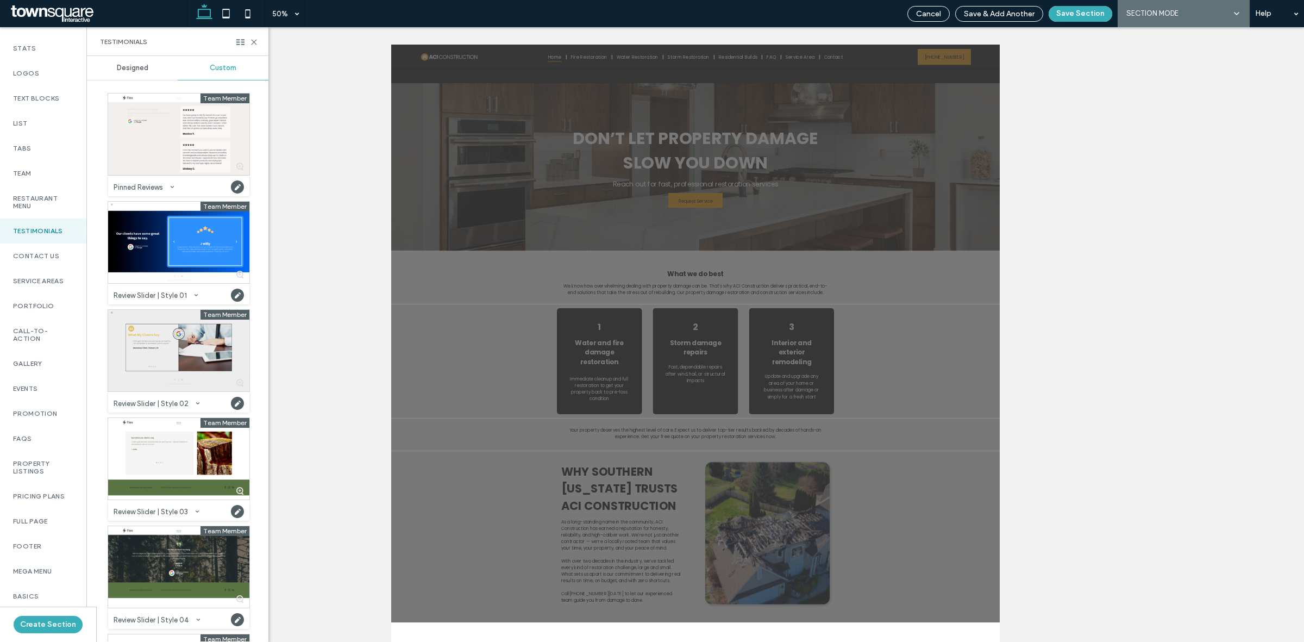
click at [167, 359] on div at bounding box center [178, 350] width 141 height 81
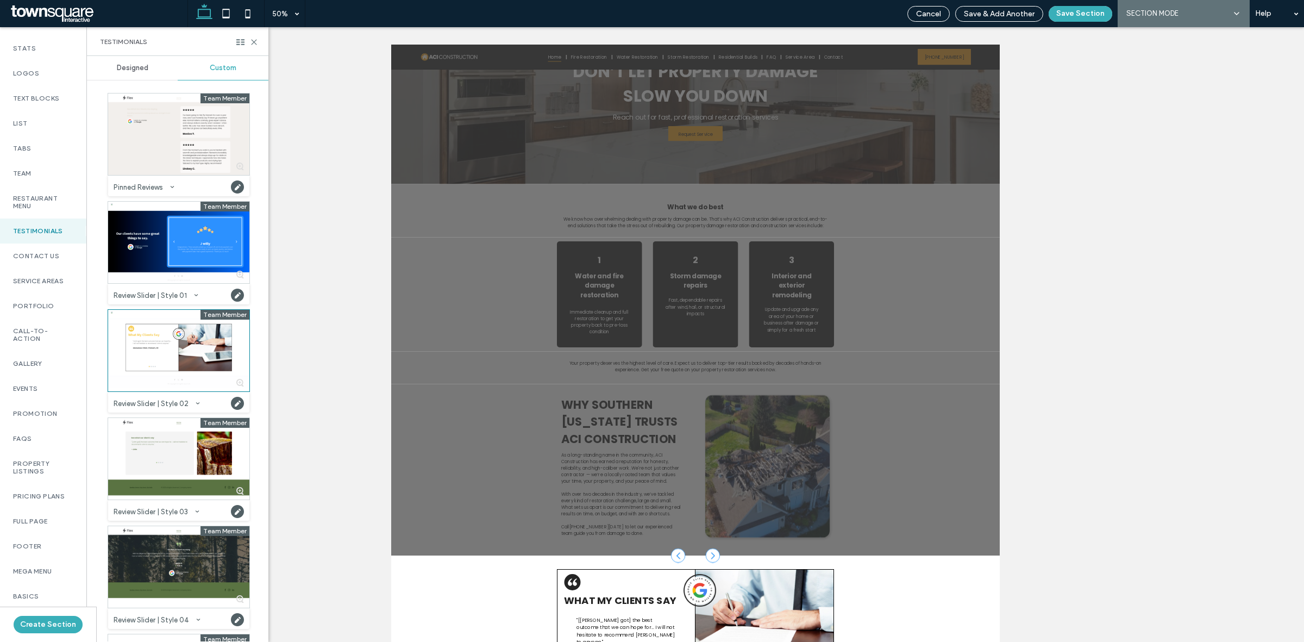
scroll to position [125, 0]
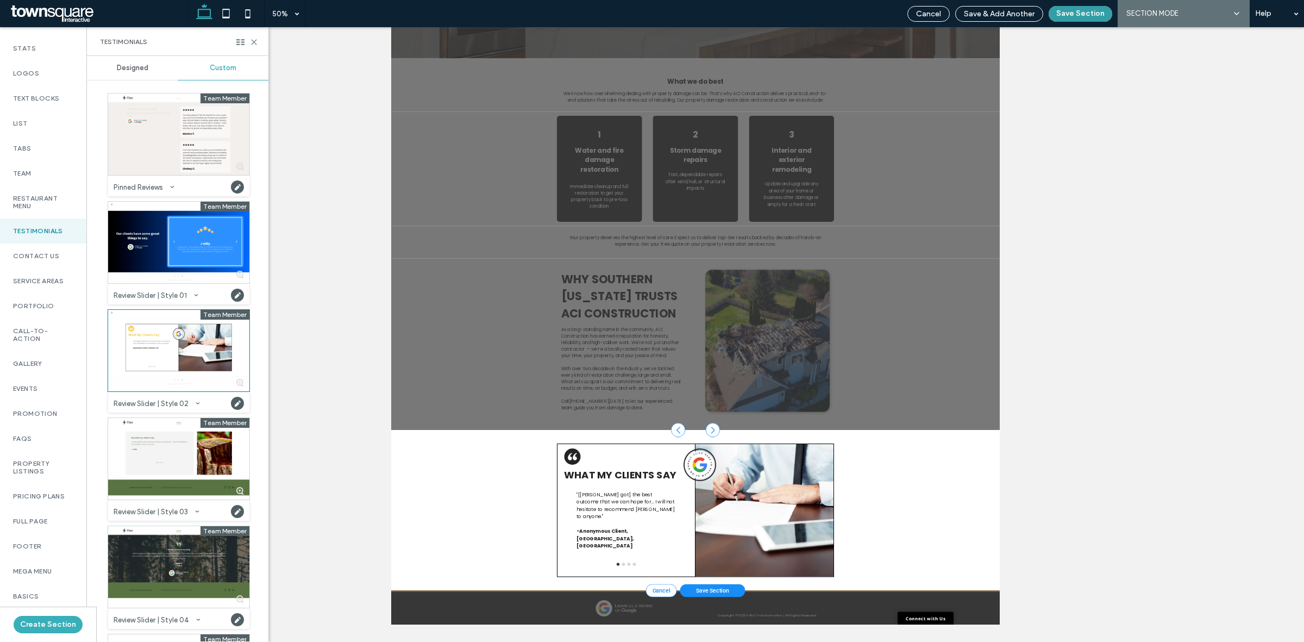
click at [1078, 8] on button "Save Section" at bounding box center [1080, 14] width 64 height 16
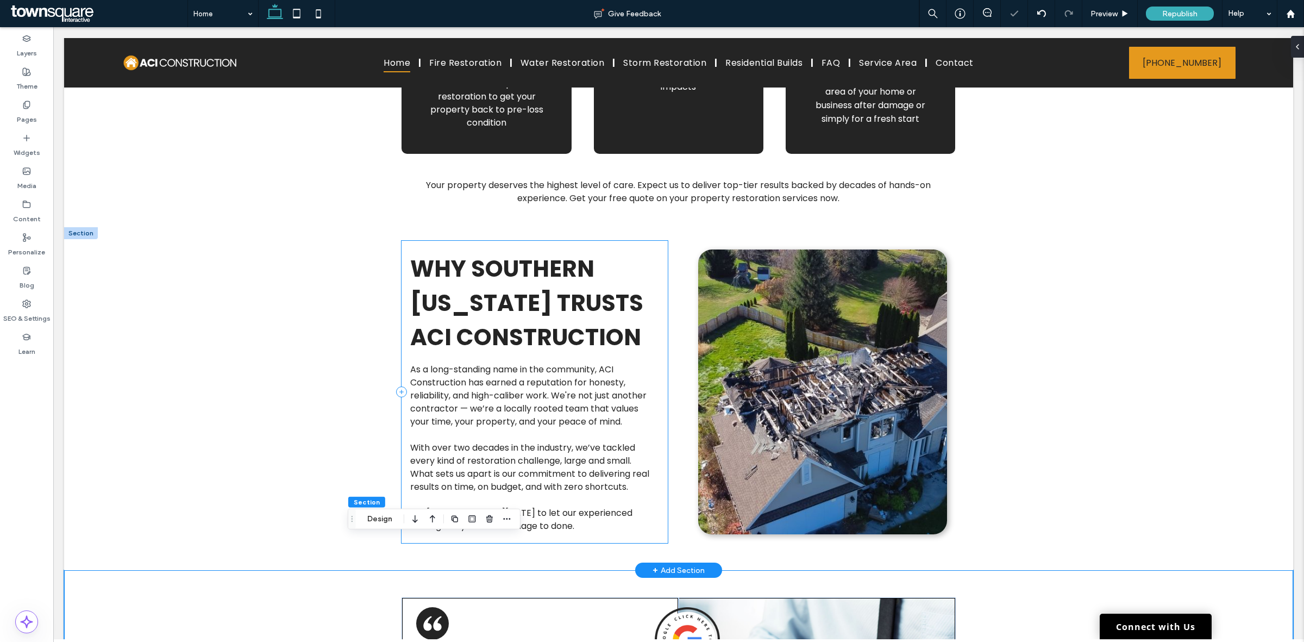
scroll to position [2043, 0]
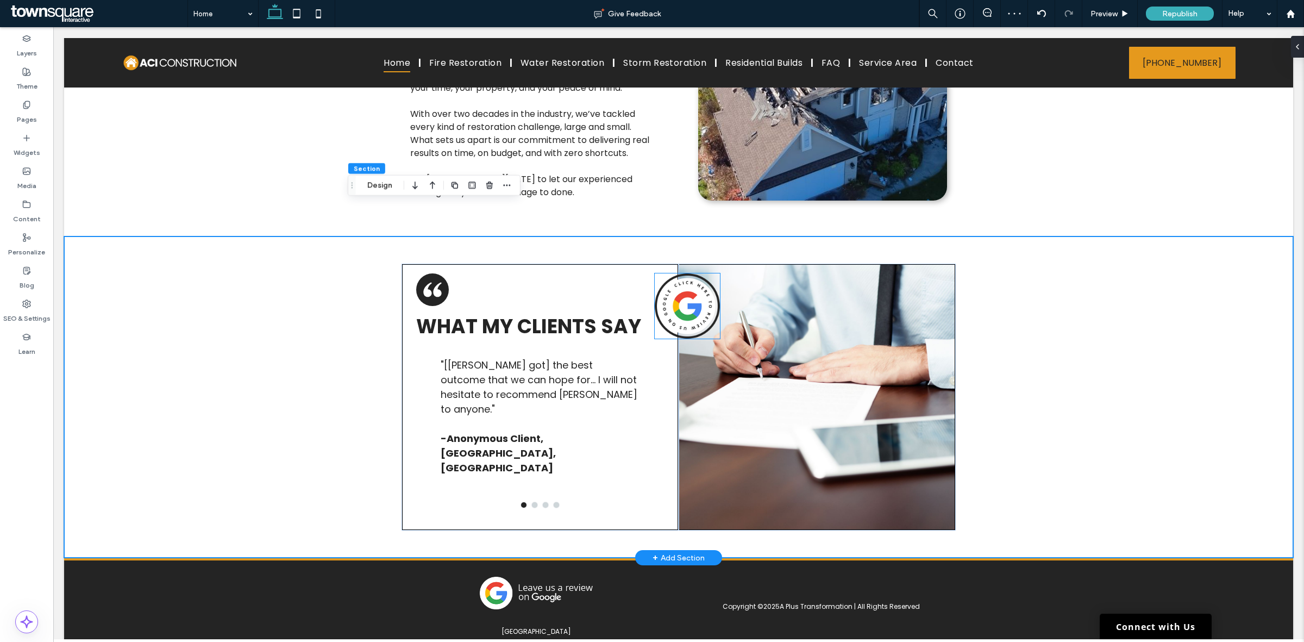
click at [681, 273] on img at bounding box center [687, 305] width 65 height 65
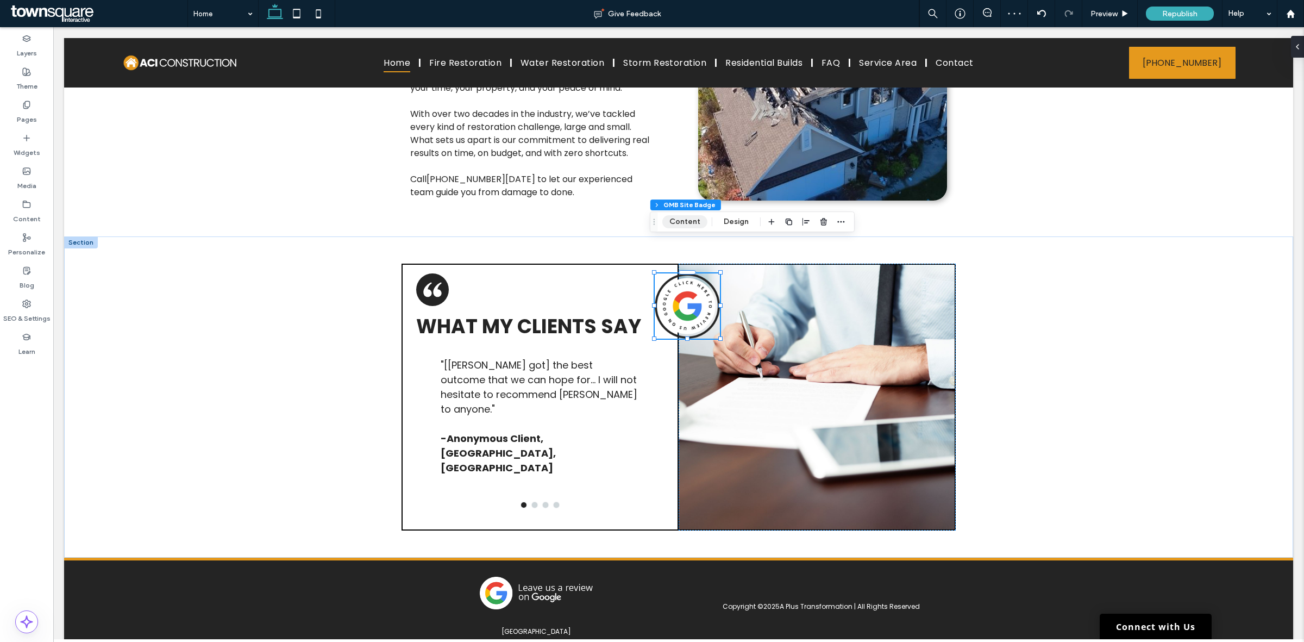
click at [687, 216] on button "Content" at bounding box center [684, 221] width 45 height 13
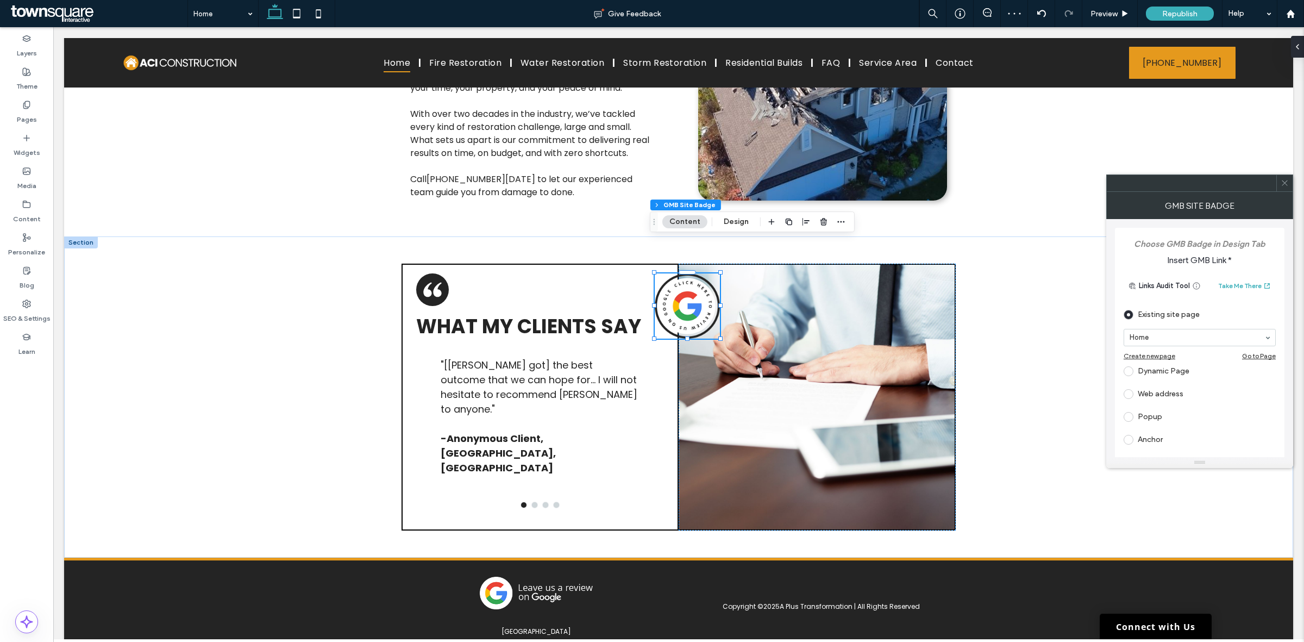
click at [1148, 395] on div "Web address" at bounding box center [1199, 393] width 152 height 17
click at [1167, 382] on input "url" at bounding box center [1196, 381] width 146 height 14
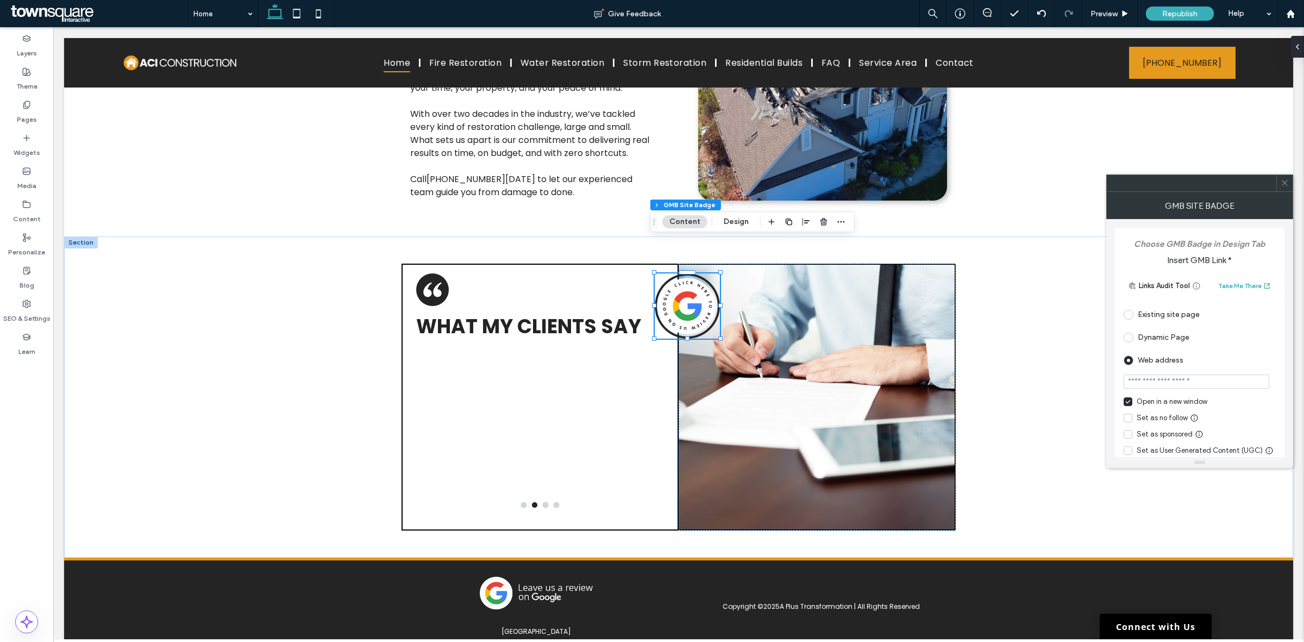
paste input "**********"
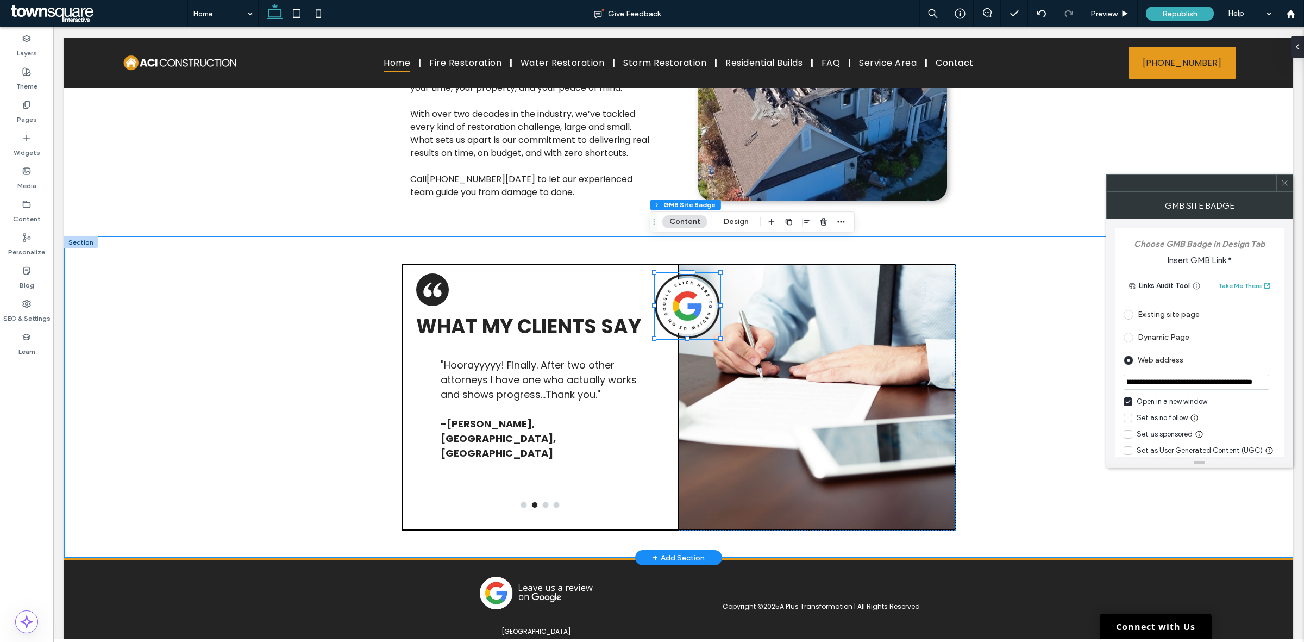
type input "**********"
click at [1041, 349] on div "What My Clients Say Before hiring Mr. Bradley, my debtor was using various lega…" at bounding box center [678, 396] width 1229 height 321
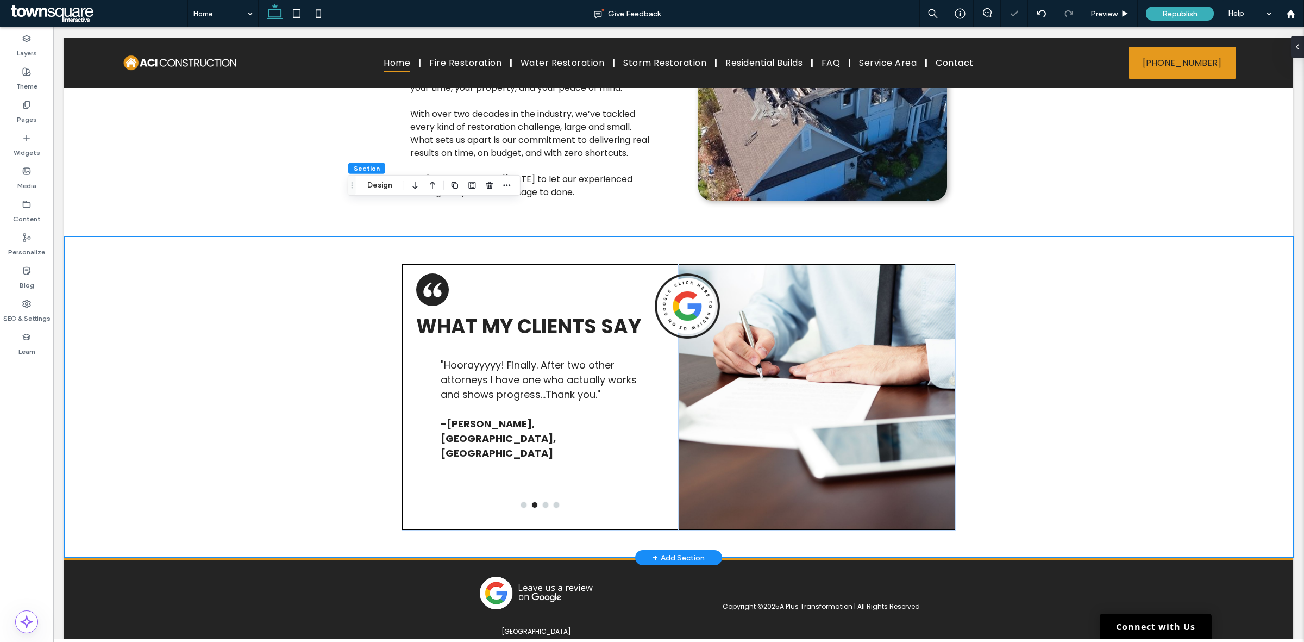
scroll to position [0, 0]
click at [791, 378] on div at bounding box center [816, 396] width 277 height 267
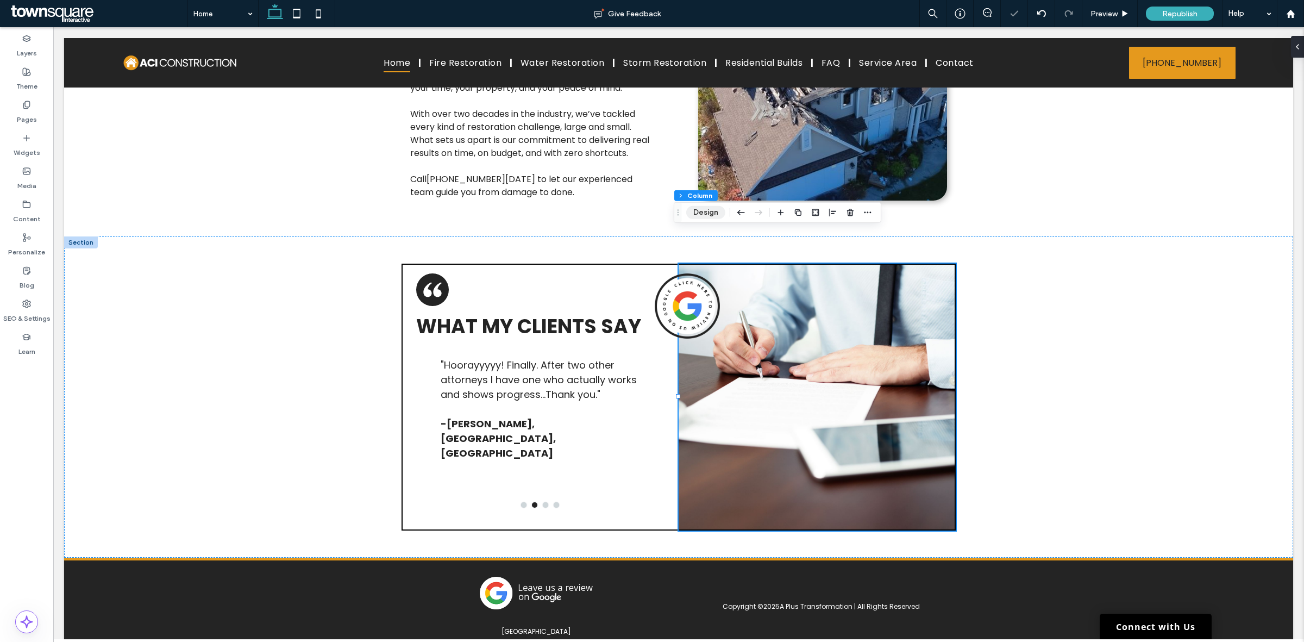
click at [701, 215] on button "Design" at bounding box center [705, 212] width 39 height 13
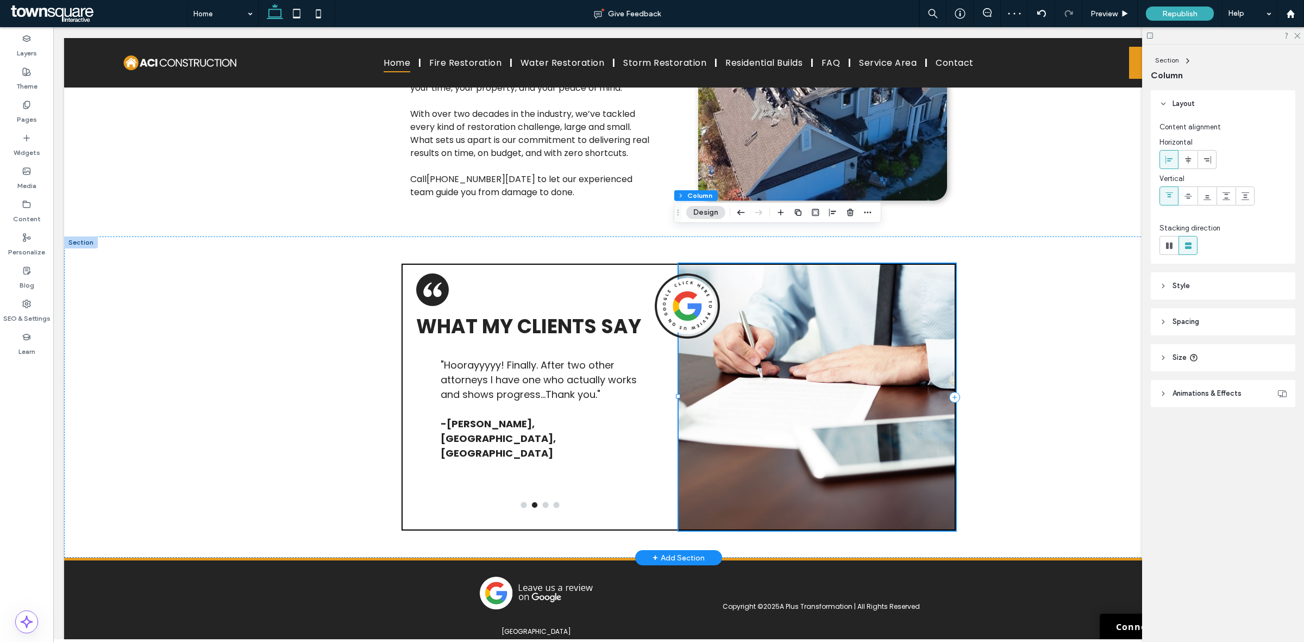
click at [889, 331] on div at bounding box center [816, 396] width 277 height 267
click at [1217, 389] on span "Animations & Effects" at bounding box center [1206, 393] width 69 height 11
click at [1211, 360] on header "Size" at bounding box center [1222, 357] width 144 height 27
click at [1196, 311] on header "Spacing" at bounding box center [1222, 321] width 144 height 27
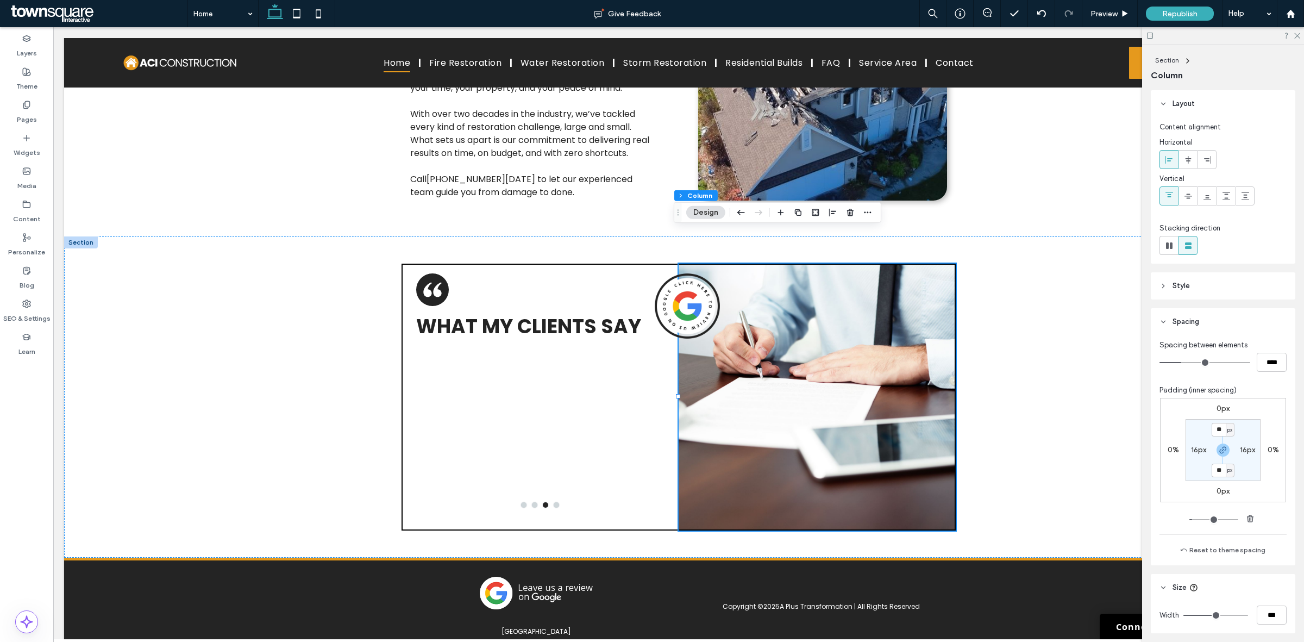
click at [1193, 286] on header "Style" at bounding box center [1222, 285] width 144 height 27
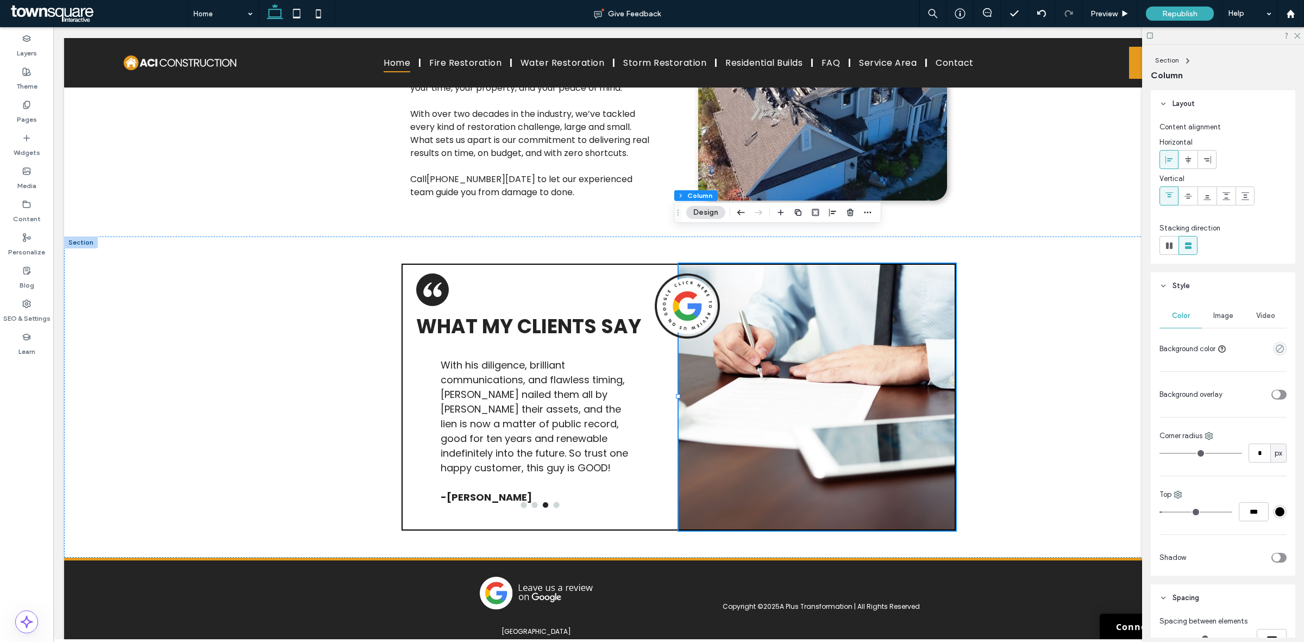
click at [1222, 313] on span "Image" at bounding box center [1223, 315] width 20 height 9
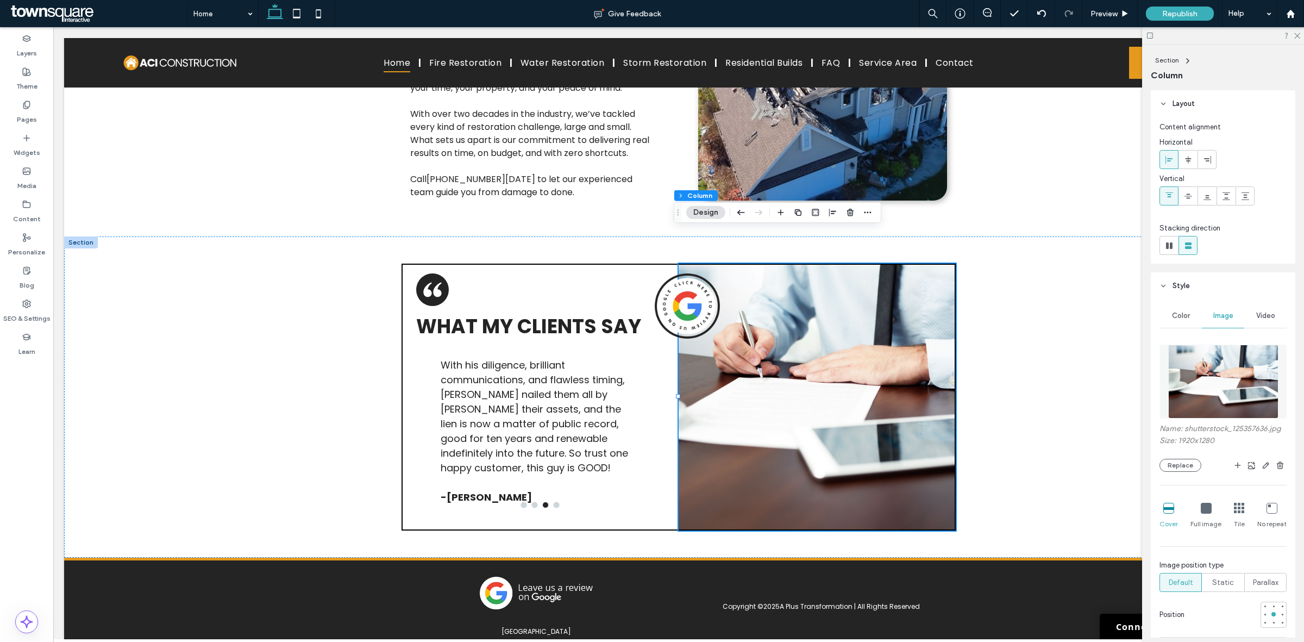
click at [1198, 411] on img at bounding box center [1223, 381] width 110 height 74
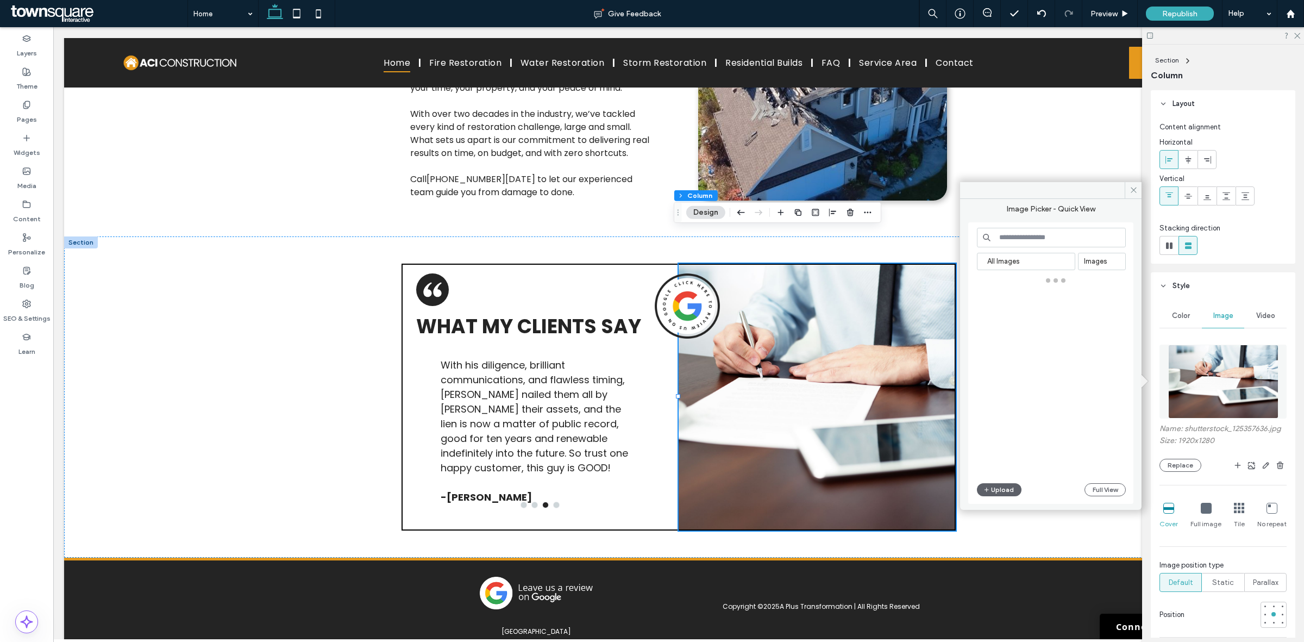
click at [1180, 462] on div "Name: shutterstock_125357636.jpg Size: 1920x1280 Replace" at bounding box center [1222, 448] width 127 height 48
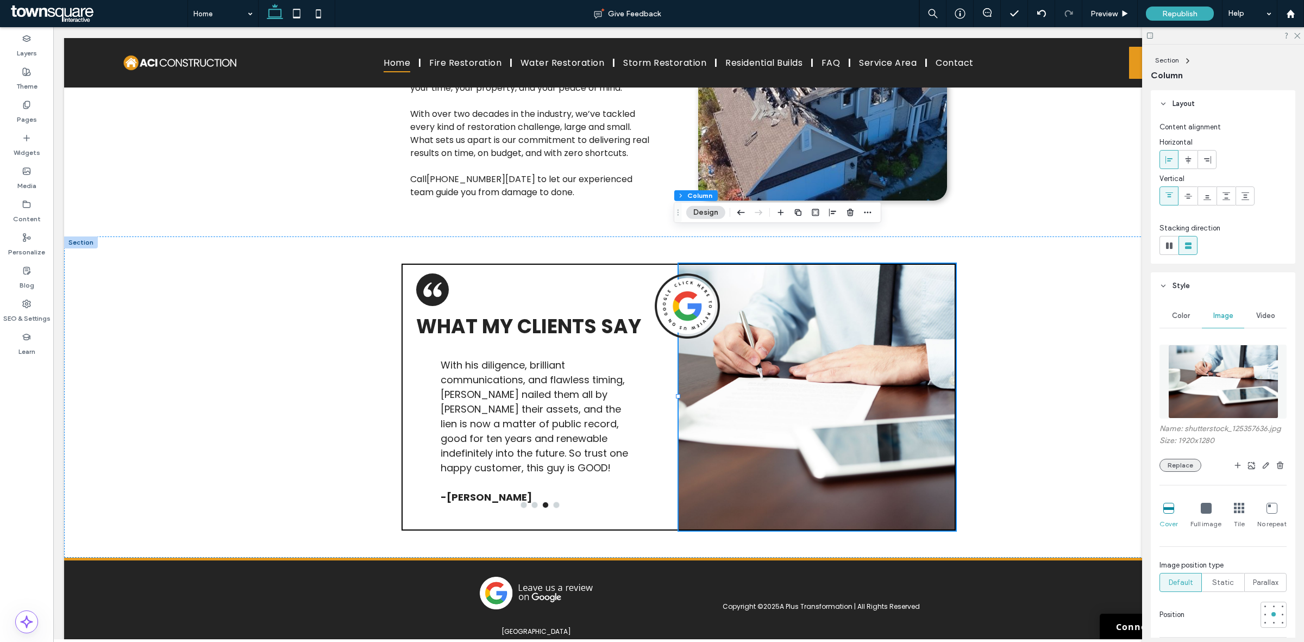
click at [1187, 471] on button "Replace" at bounding box center [1180, 464] width 42 height 13
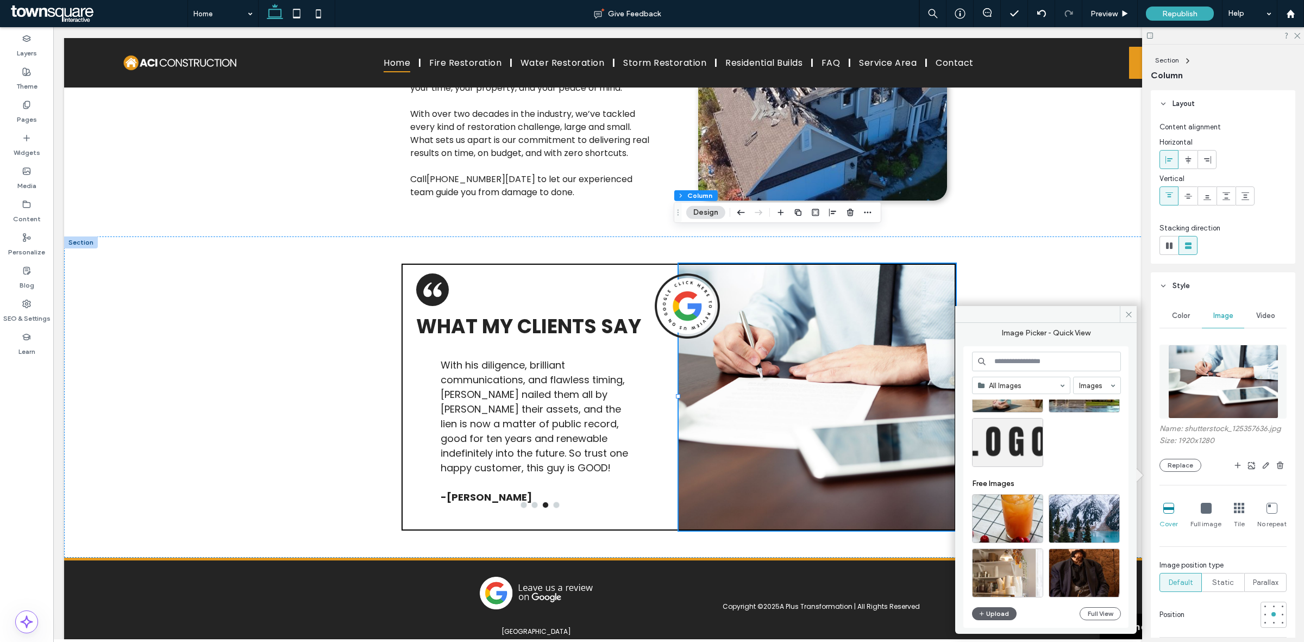
scroll to position [488, 0]
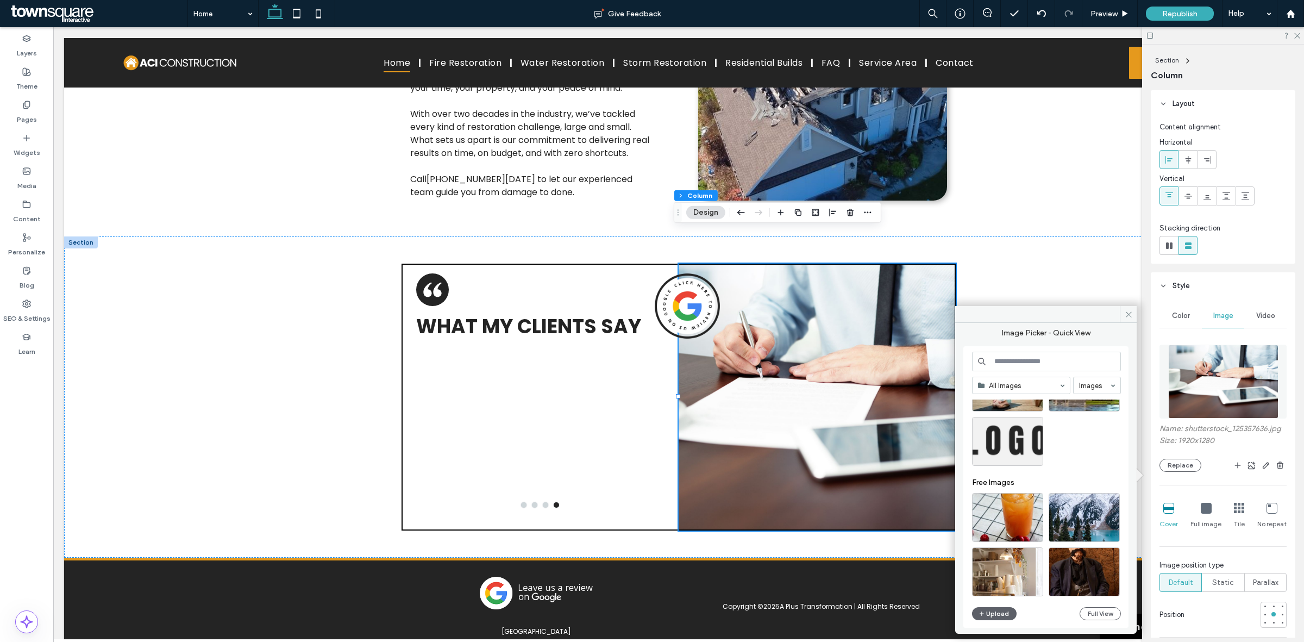
click at [1043, 359] on input at bounding box center [1046, 361] width 149 height 20
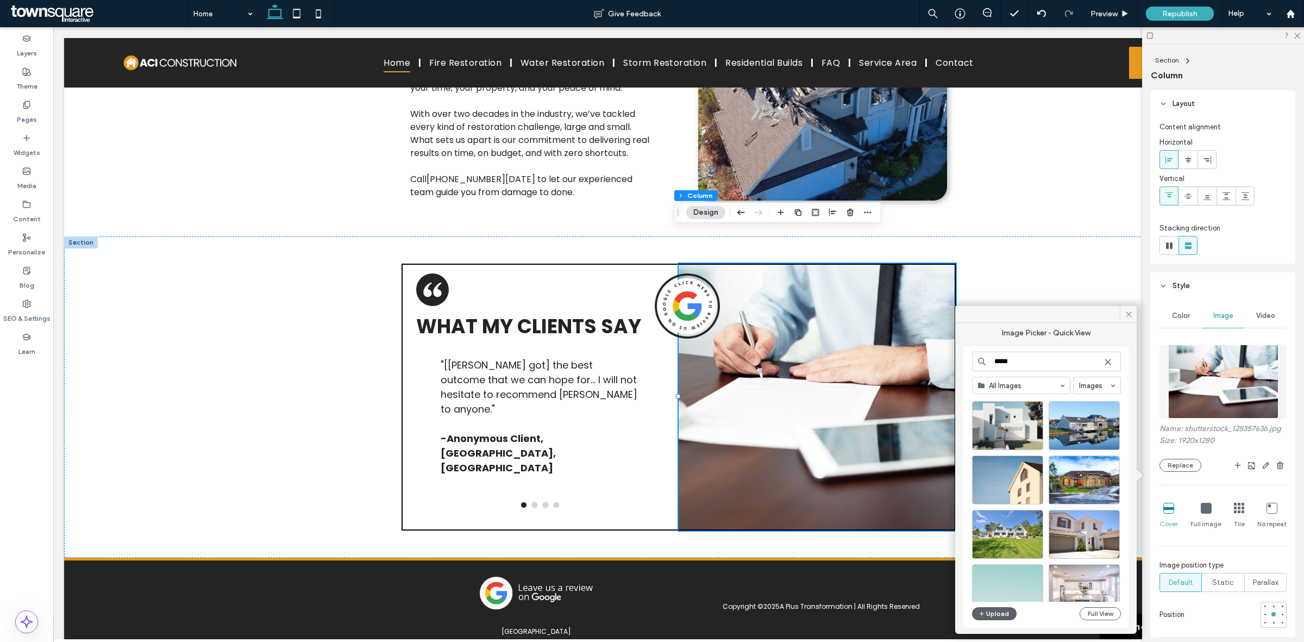
scroll to position [475, 0]
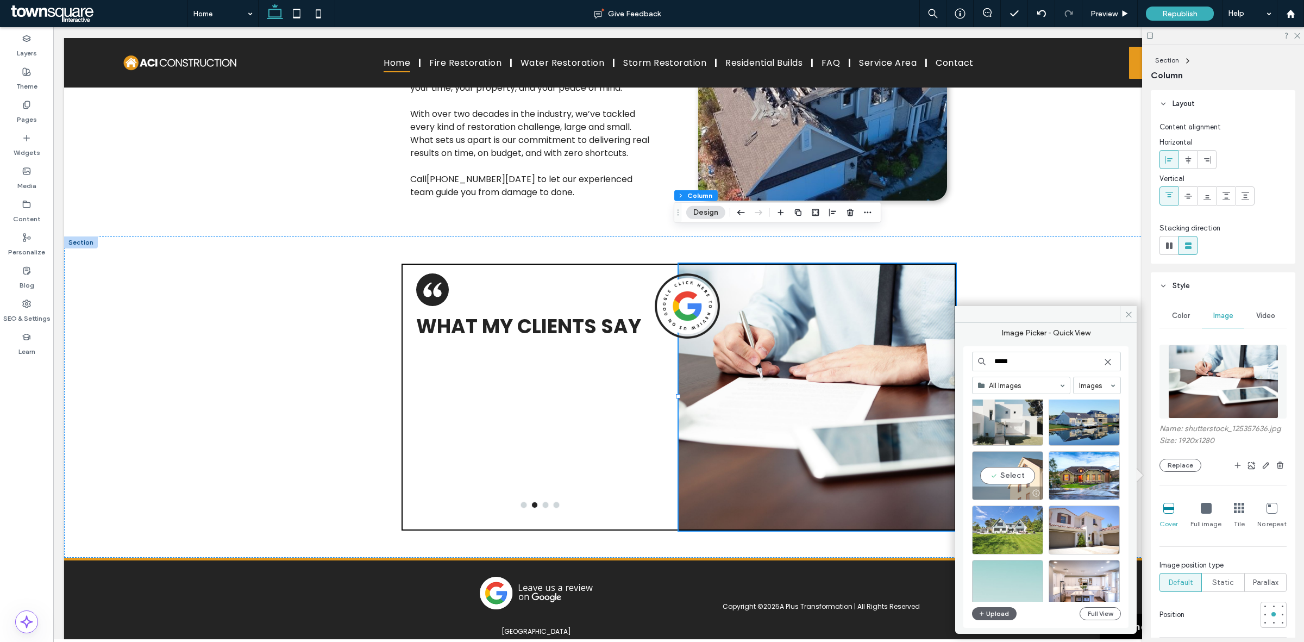
type input "*****"
click at [1010, 483] on div "Select" at bounding box center [1007, 475] width 71 height 49
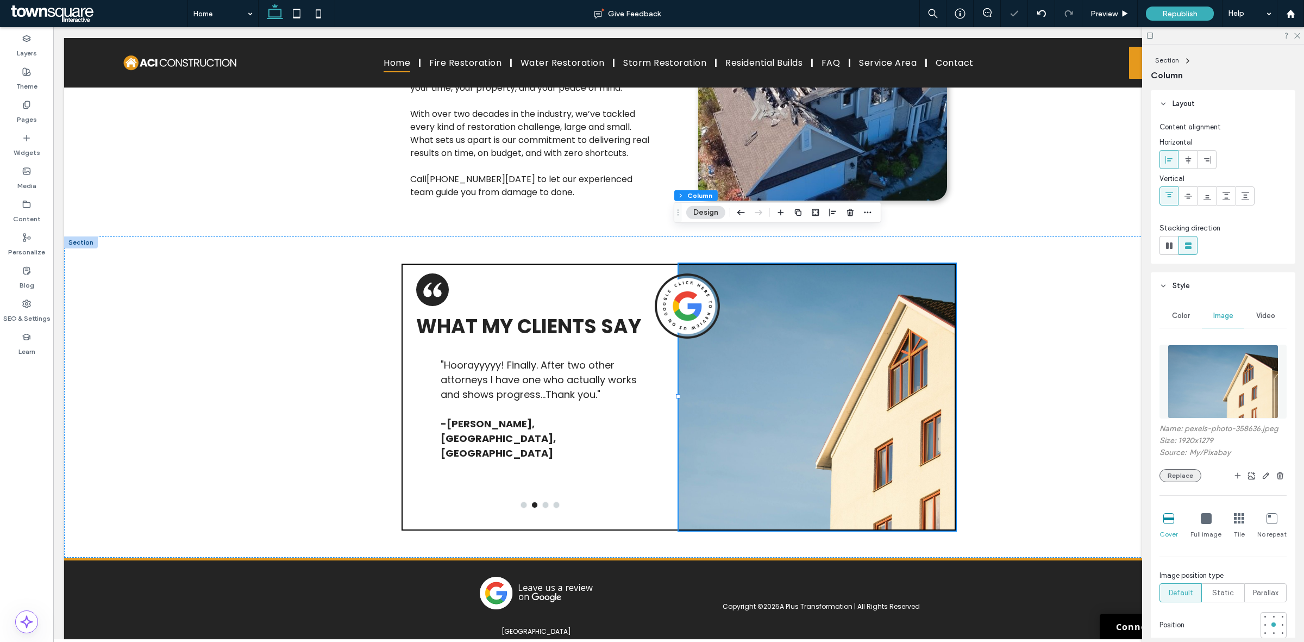
click at [1173, 478] on button "Replace" at bounding box center [1180, 475] width 42 height 13
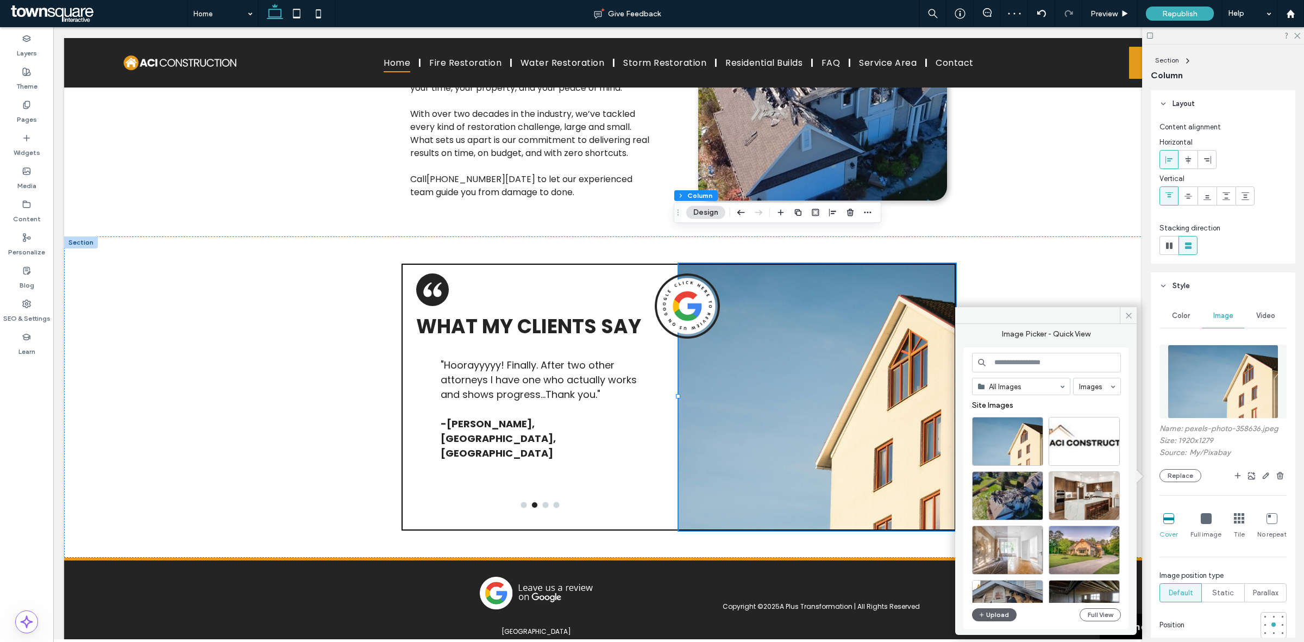
click at [1015, 364] on input at bounding box center [1046, 363] width 149 height 20
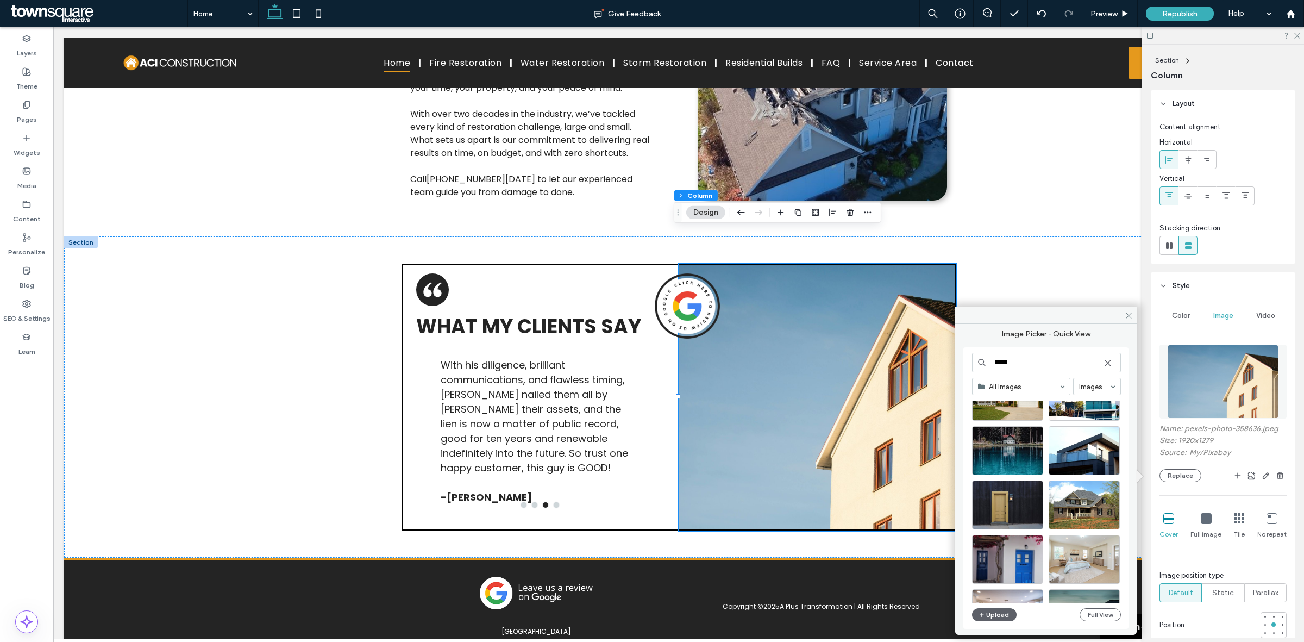
scroll to position [1140, 0]
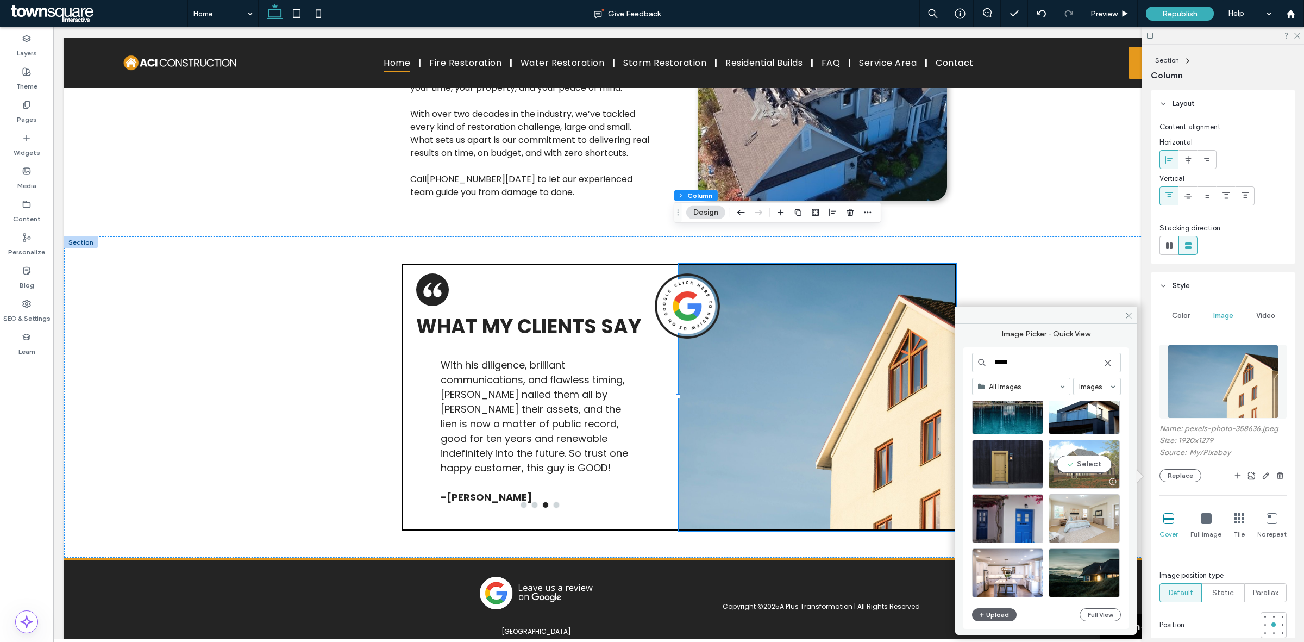
type input "*****"
click at [1090, 470] on div "Select" at bounding box center [1083, 463] width 71 height 49
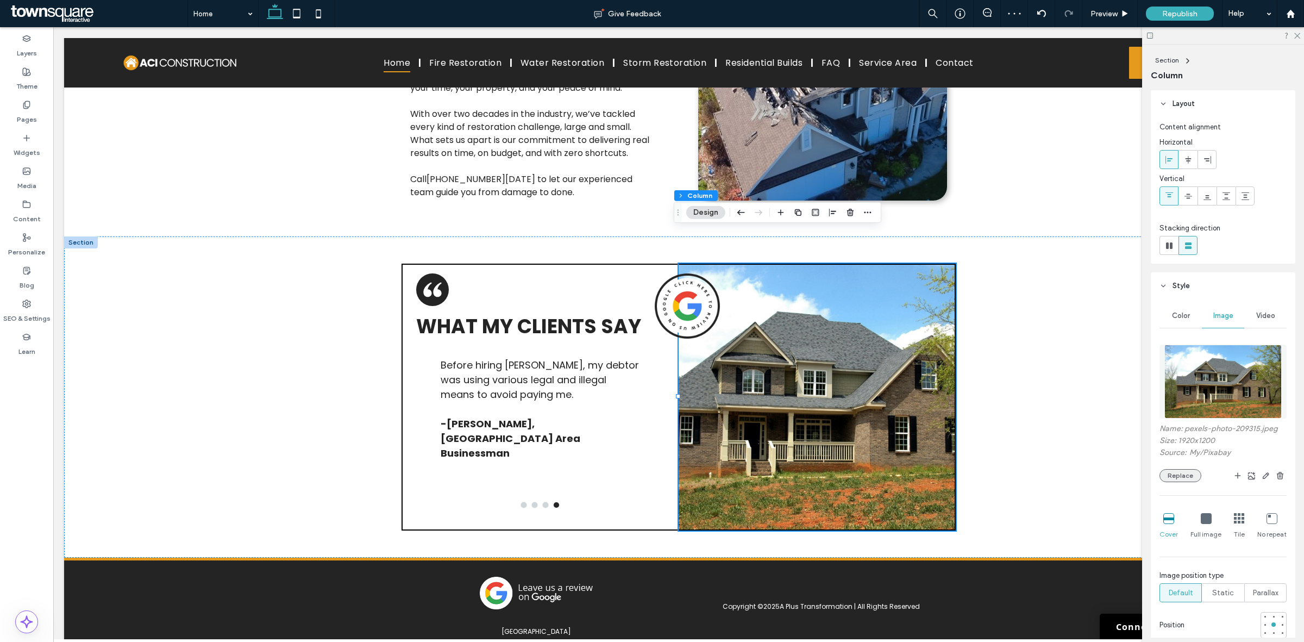
click at [1174, 470] on button "Replace" at bounding box center [1180, 475] width 42 height 13
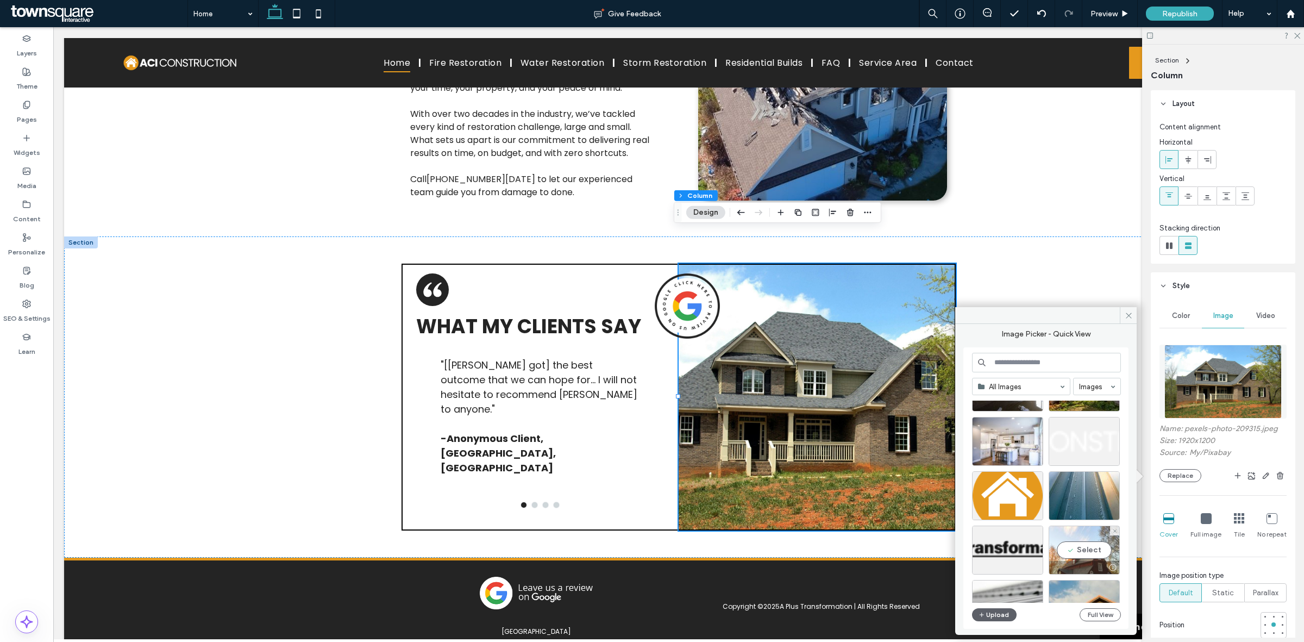
scroll to position [407, 0]
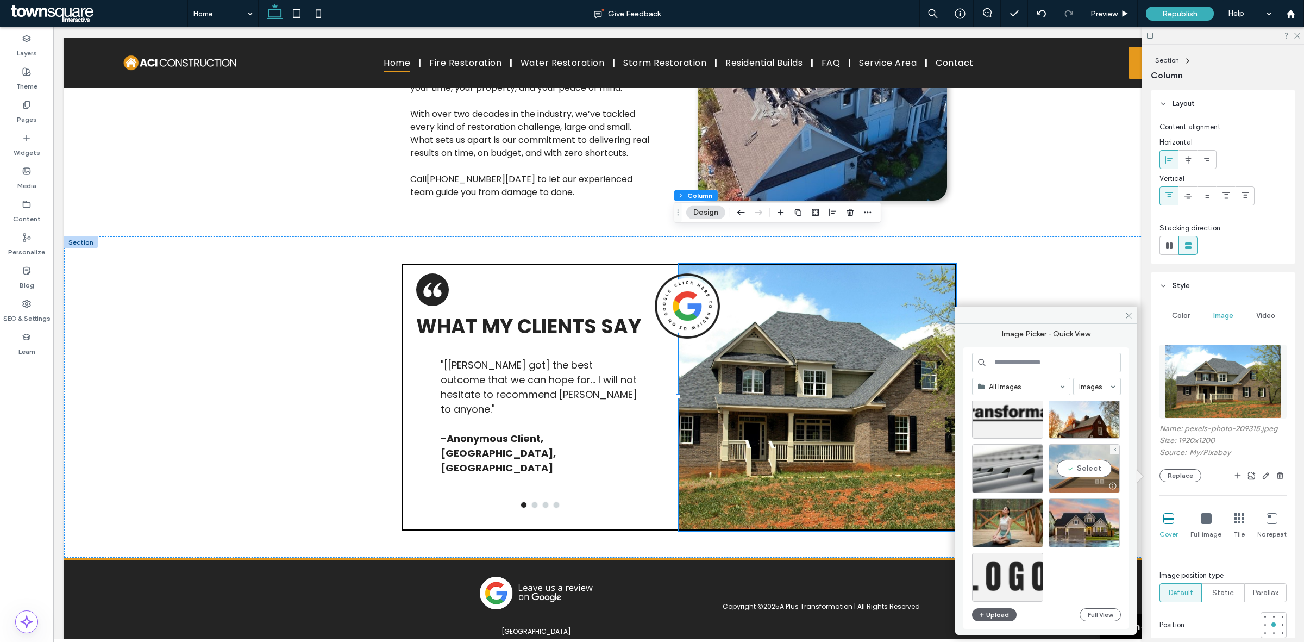
click at [1085, 477] on div "Select" at bounding box center [1083, 468] width 71 height 49
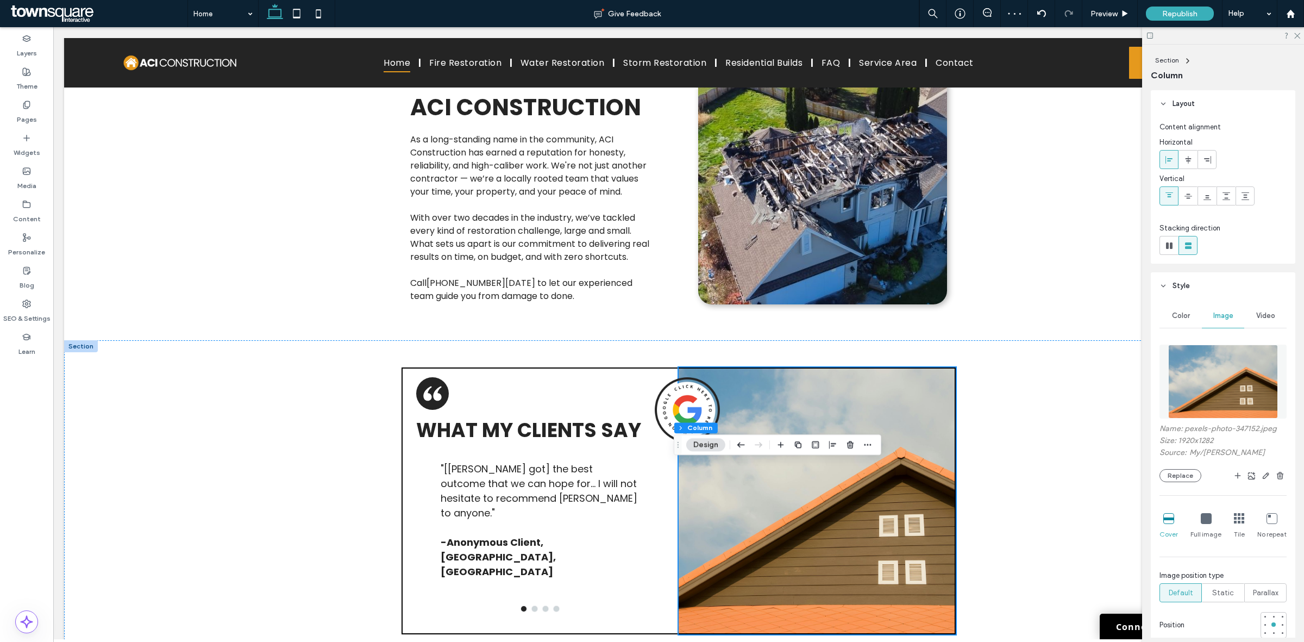
scroll to position [2053, 0]
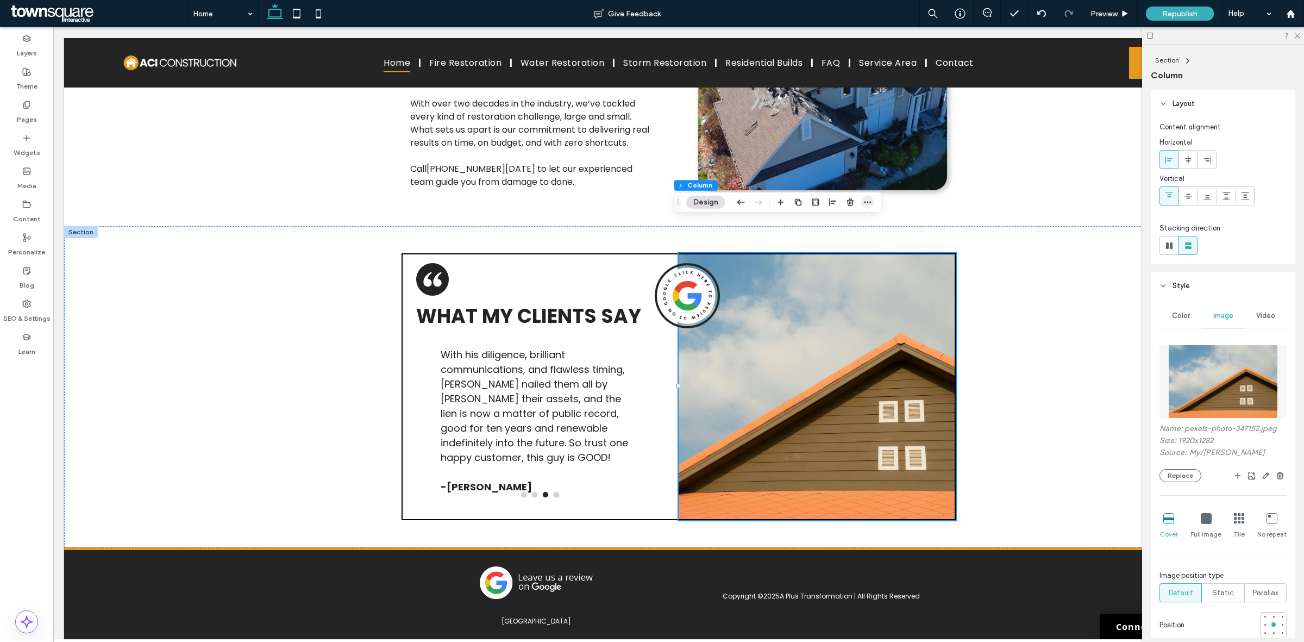
click at [864, 206] on icon "button" at bounding box center [867, 202] width 9 height 9
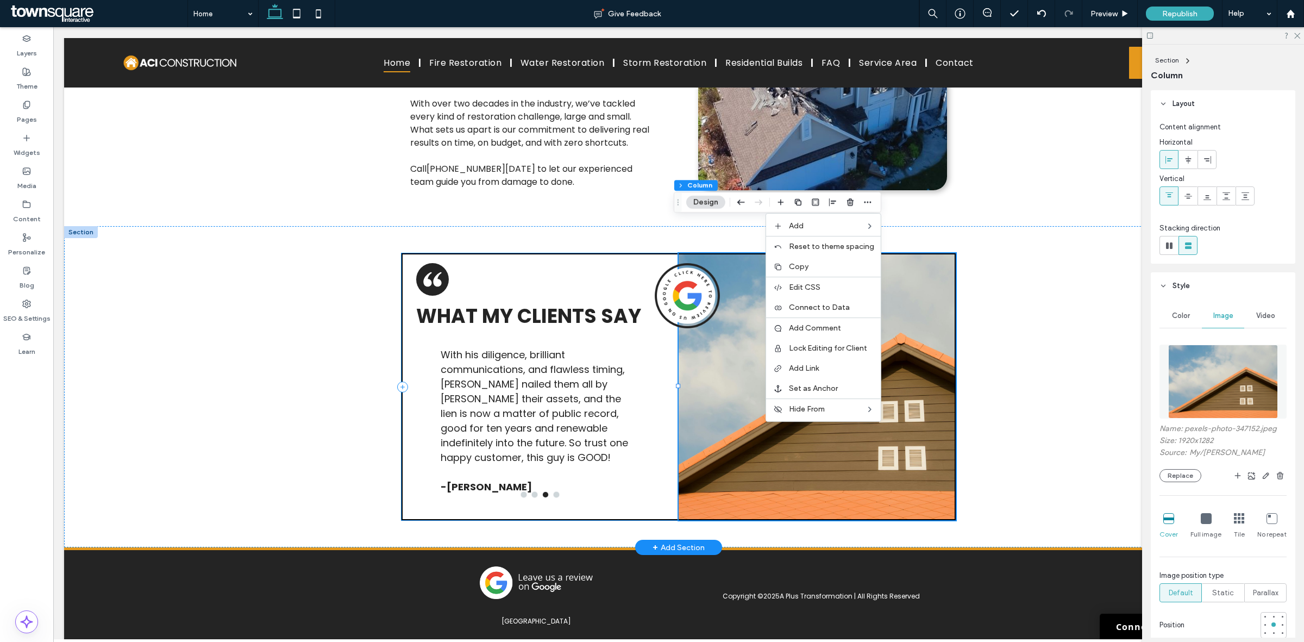
click at [508, 253] on div "What My Clients Say Before hiring Mr. Bradley, my debtor was using various lega…" at bounding box center [539, 386] width 277 height 267
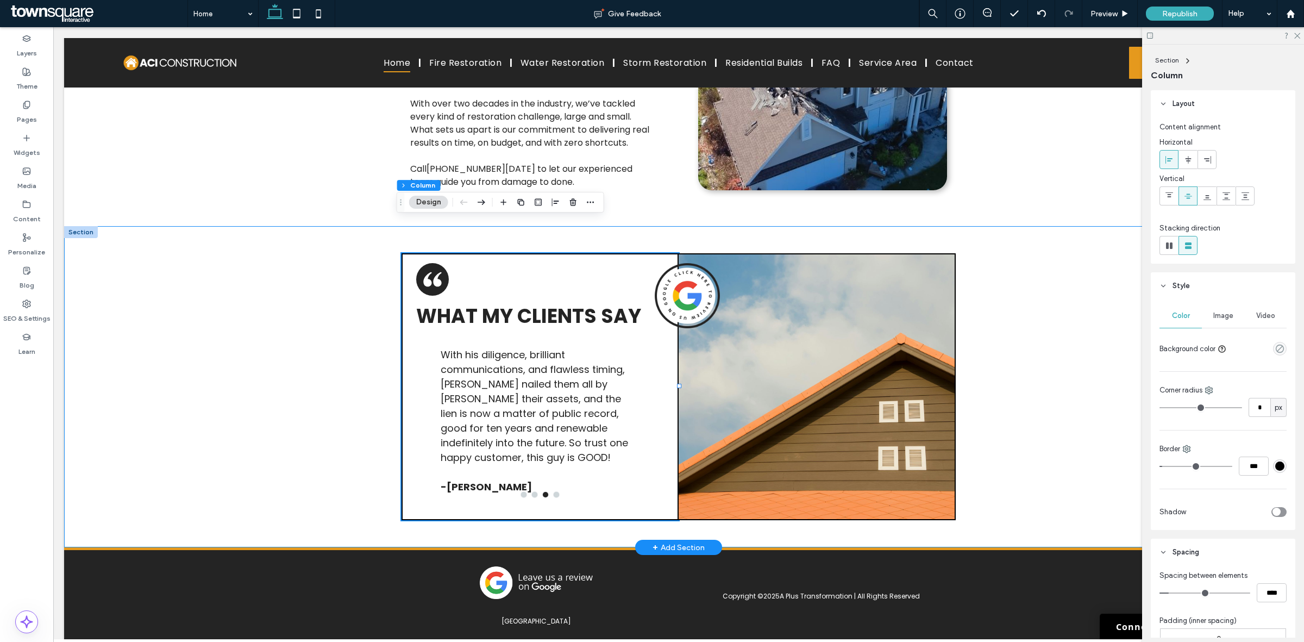
click at [269, 287] on div "What My Clients Say Before hiring Mr. Bradley, my debtor was using various lega…" at bounding box center [678, 386] width 1229 height 321
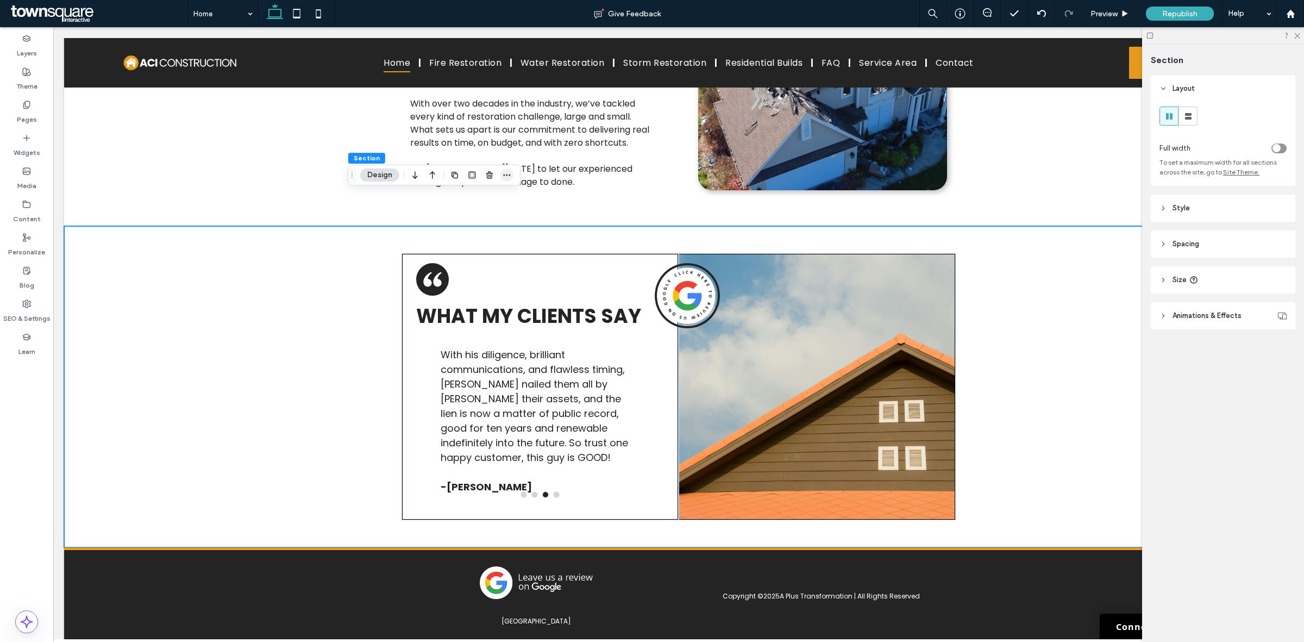
click at [501, 177] on span "button" at bounding box center [506, 174] width 13 height 13
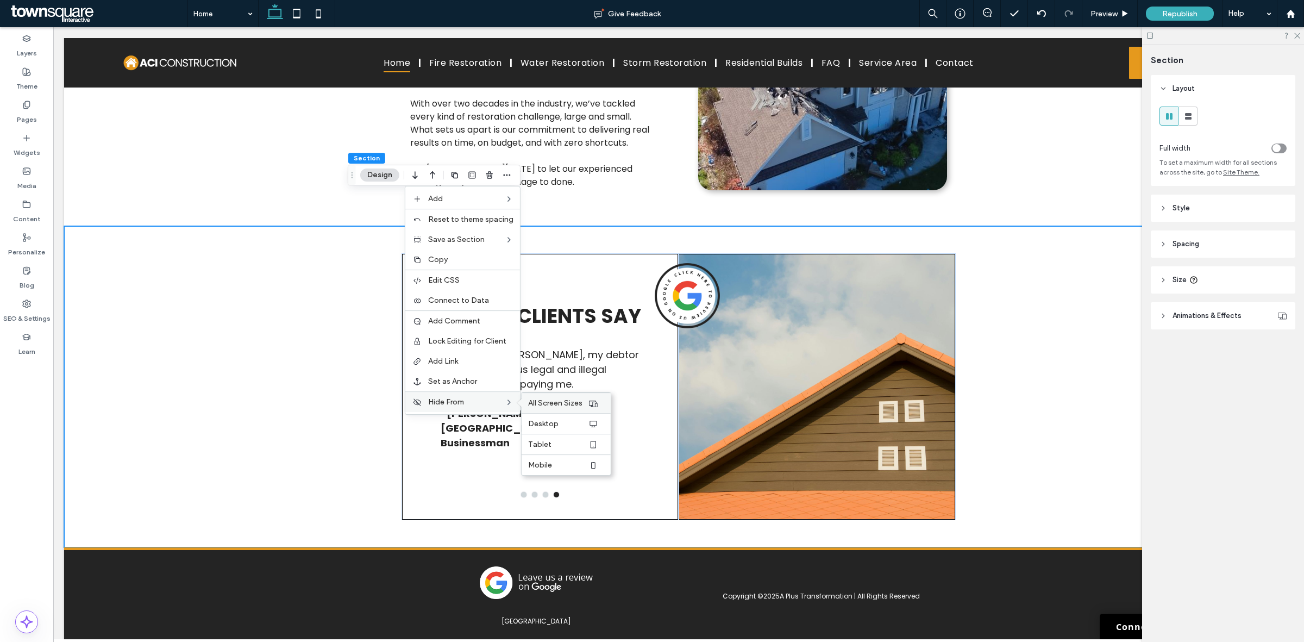
click at [561, 406] on span "All Screen Sizes" at bounding box center [555, 402] width 54 height 9
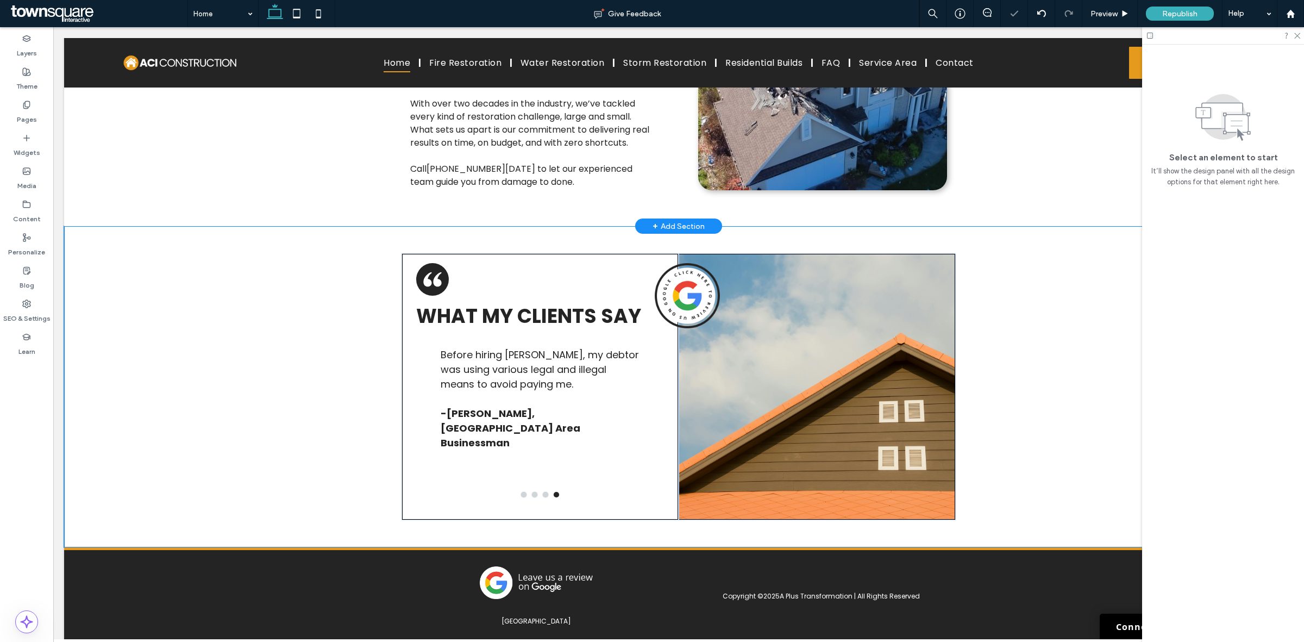
scroll to position [1733, 0]
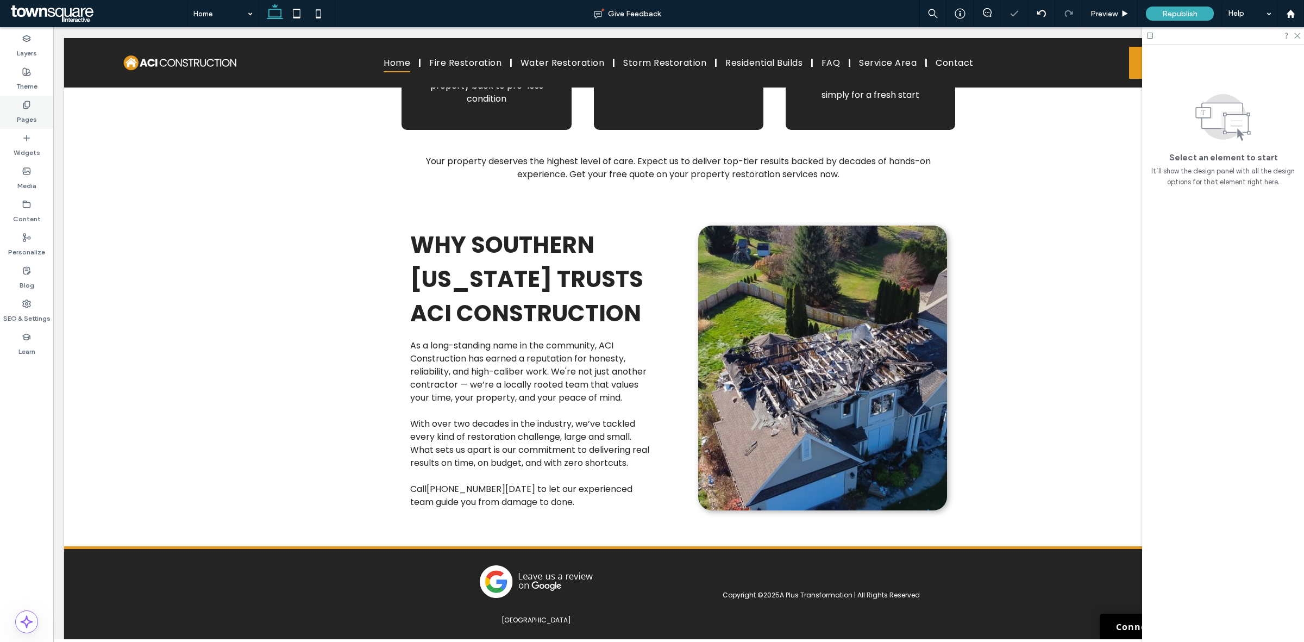
click at [29, 105] on use at bounding box center [26, 104] width 6 height 7
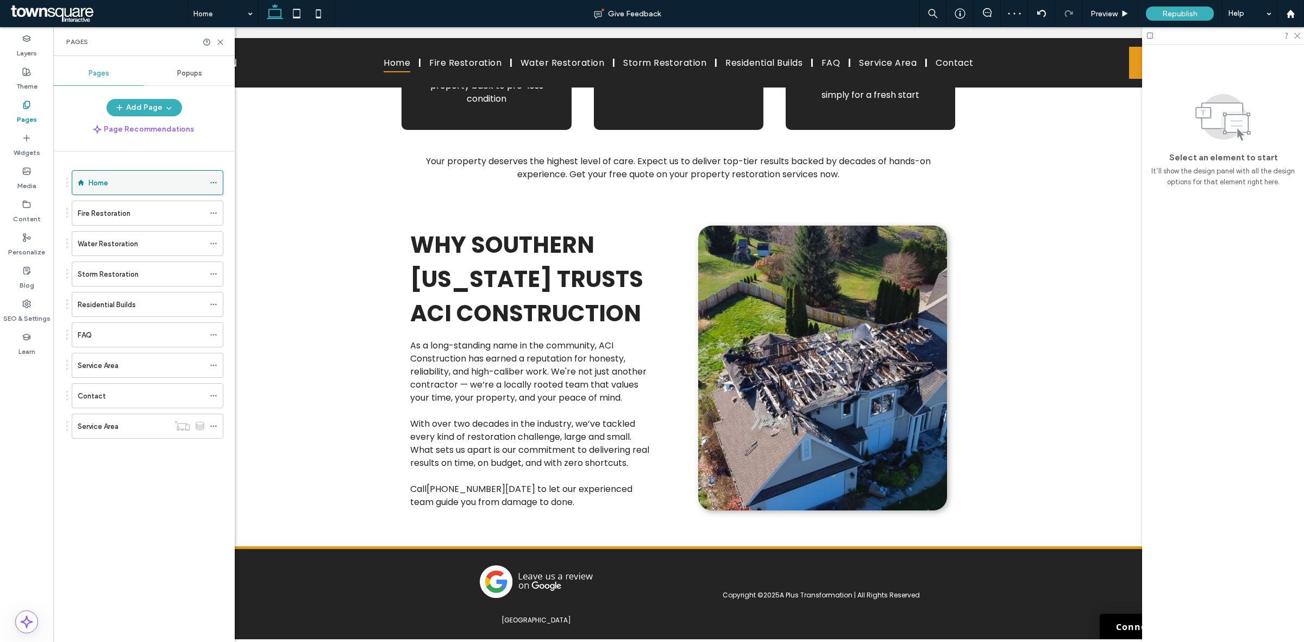
click at [215, 181] on icon at bounding box center [214, 183] width 8 height 8
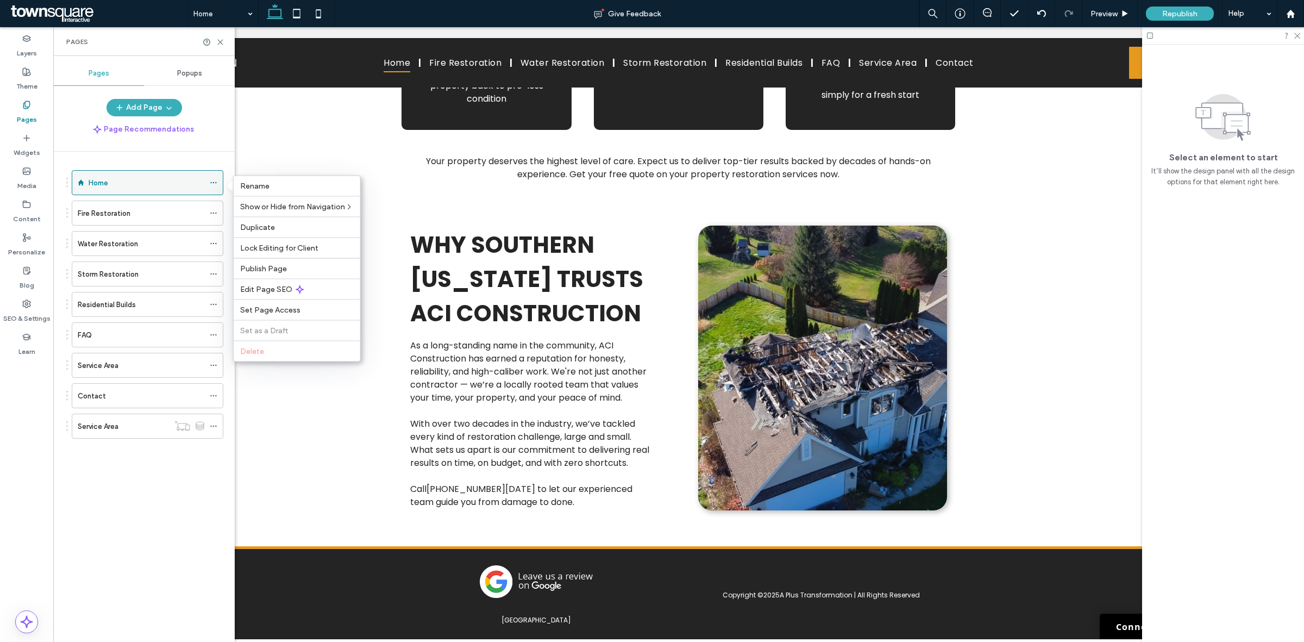
click at [215, 181] on icon at bounding box center [214, 183] width 8 height 8
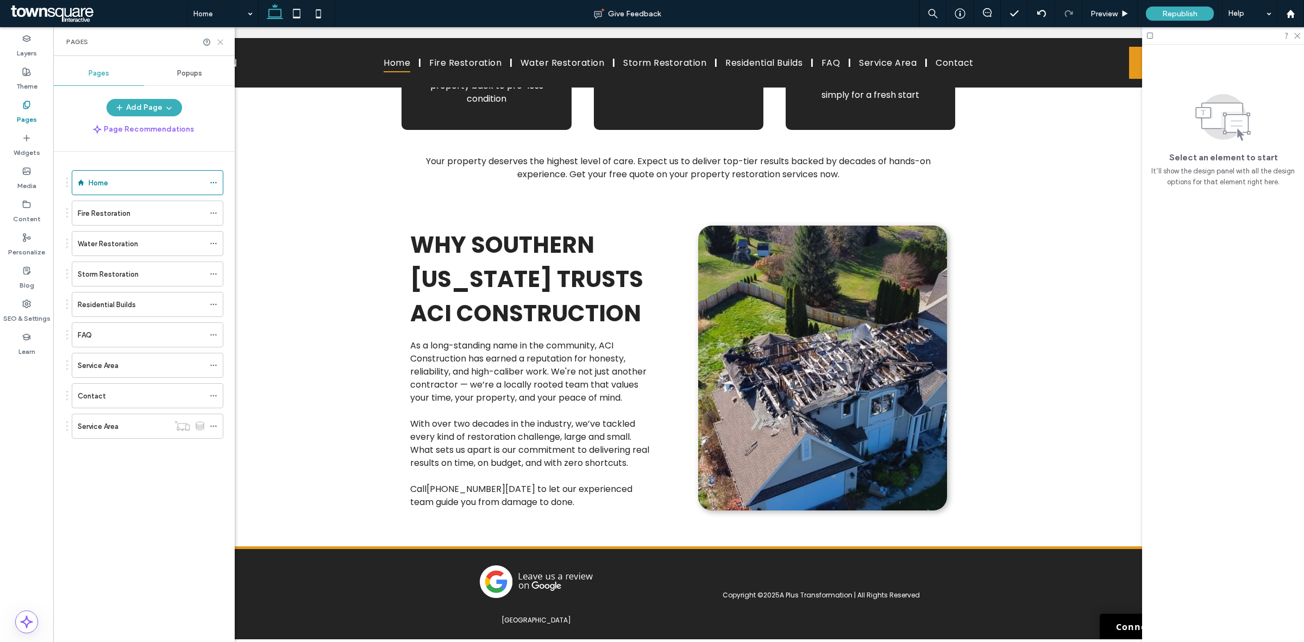
click at [217, 43] on icon at bounding box center [220, 42] width 8 height 8
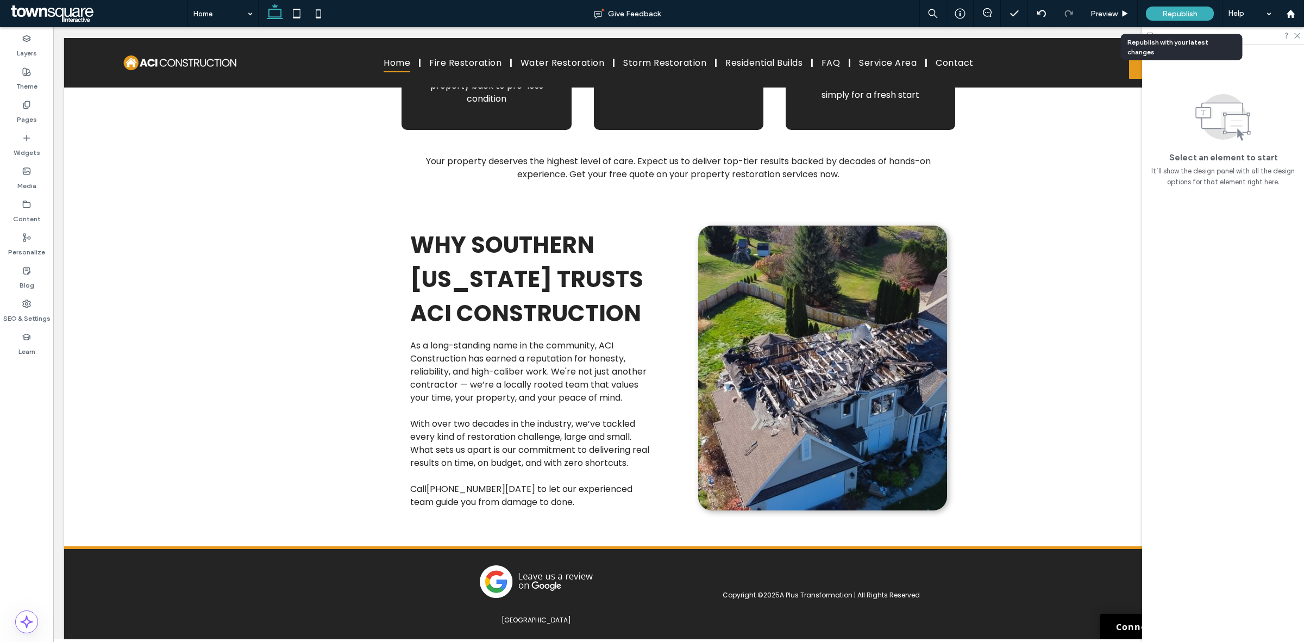
click at [1161, 15] on div "Republish" at bounding box center [1180, 14] width 68 height 14
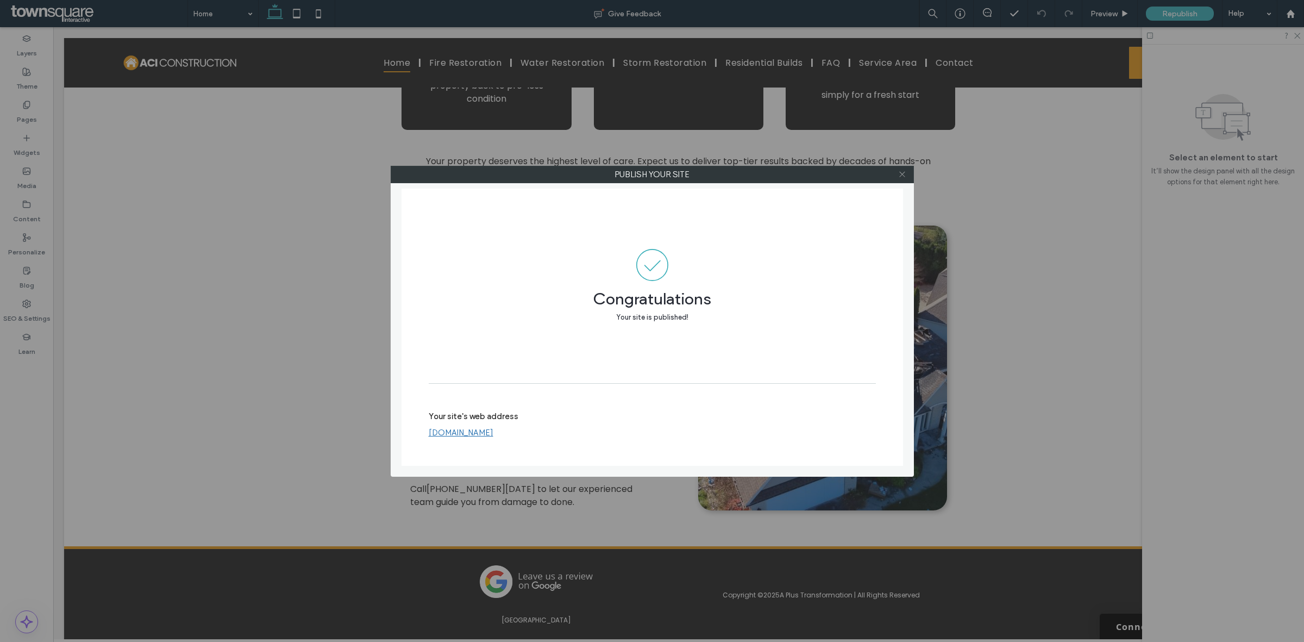
click at [902, 170] on icon at bounding box center [902, 174] width 8 height 8
